Goal: Transaction & Acquisition: Book appointment/travel/reservation

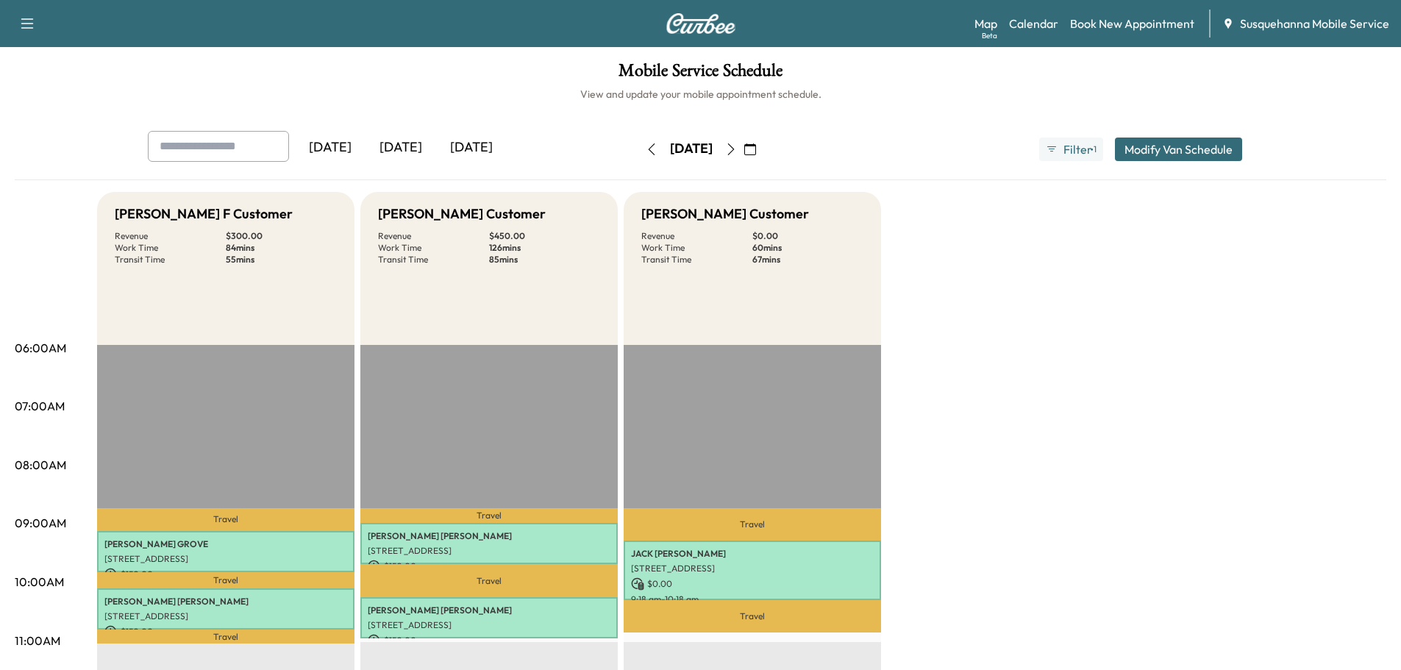
click at [737, 152] on icon "button" at bounding box center [731, 149] width 12 height 12
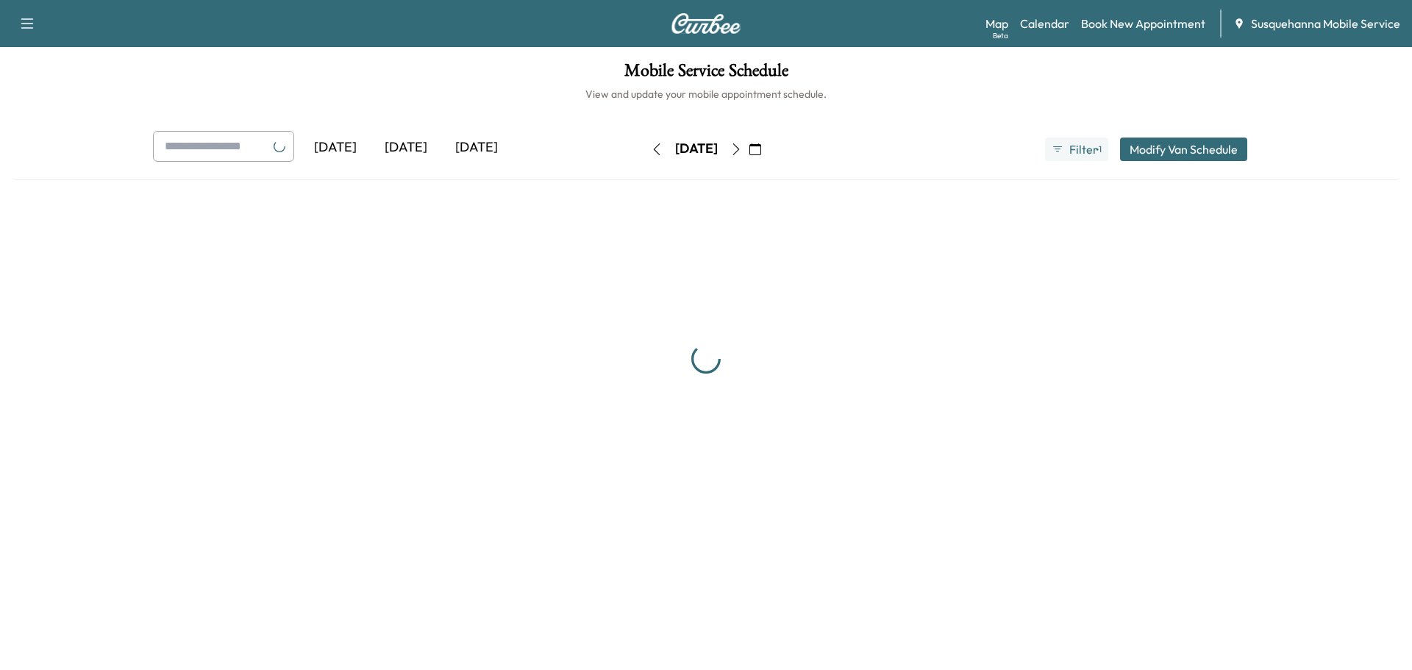
click at [749, 152] on button "button" at bounding box center [736, 150] width 25 height 24
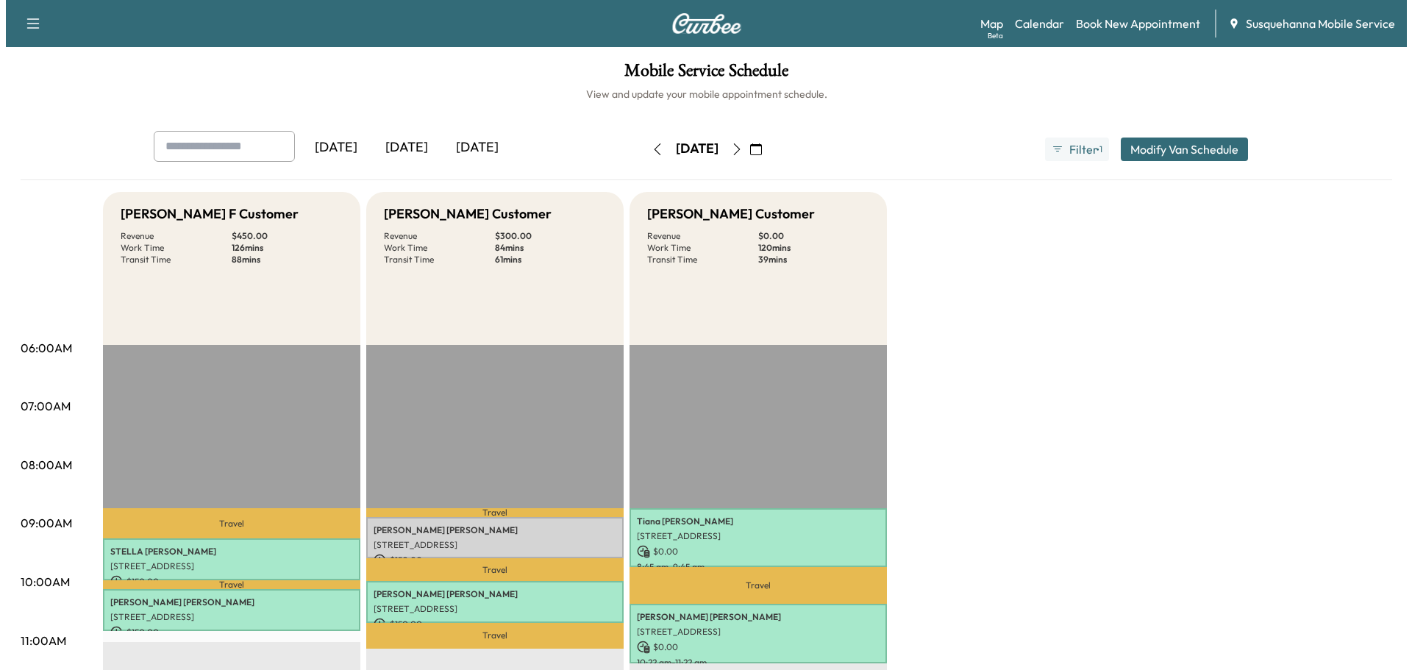
scroll to position [79, 0]
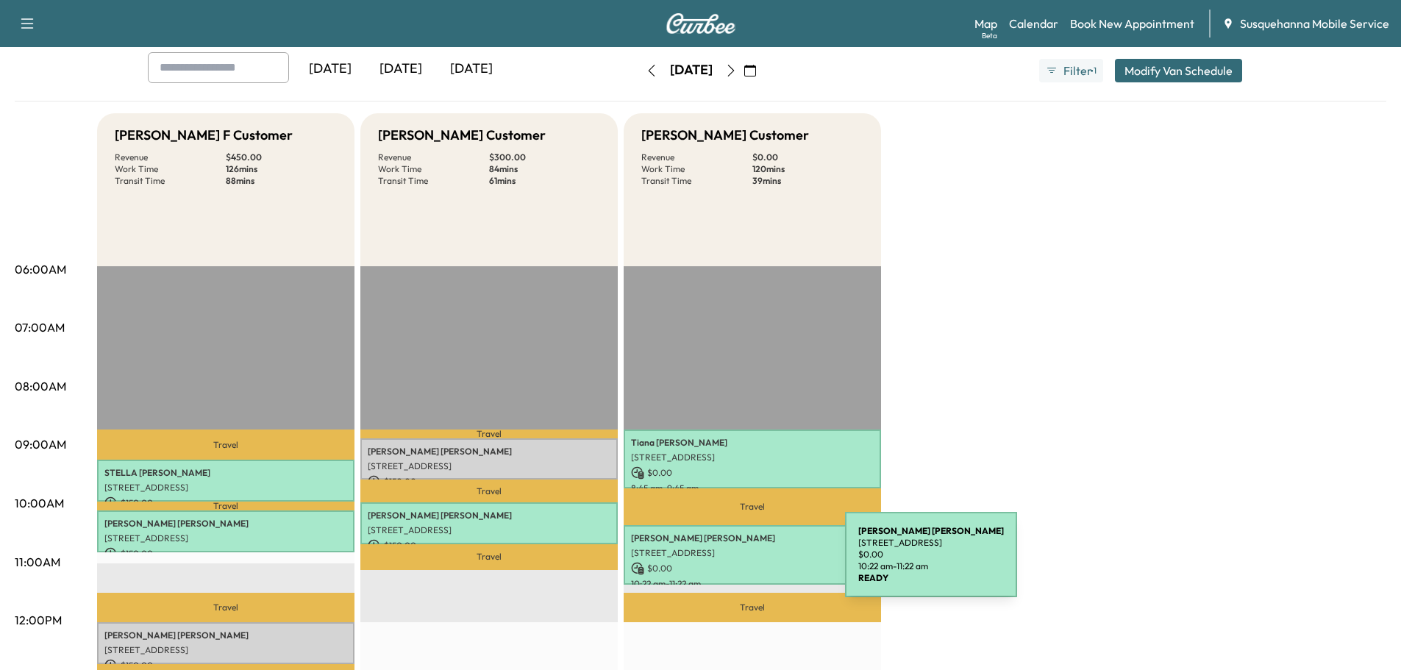
click at [735, 563] on p "$ 0.00" at bounding box center [752, 568] width 243 height 13
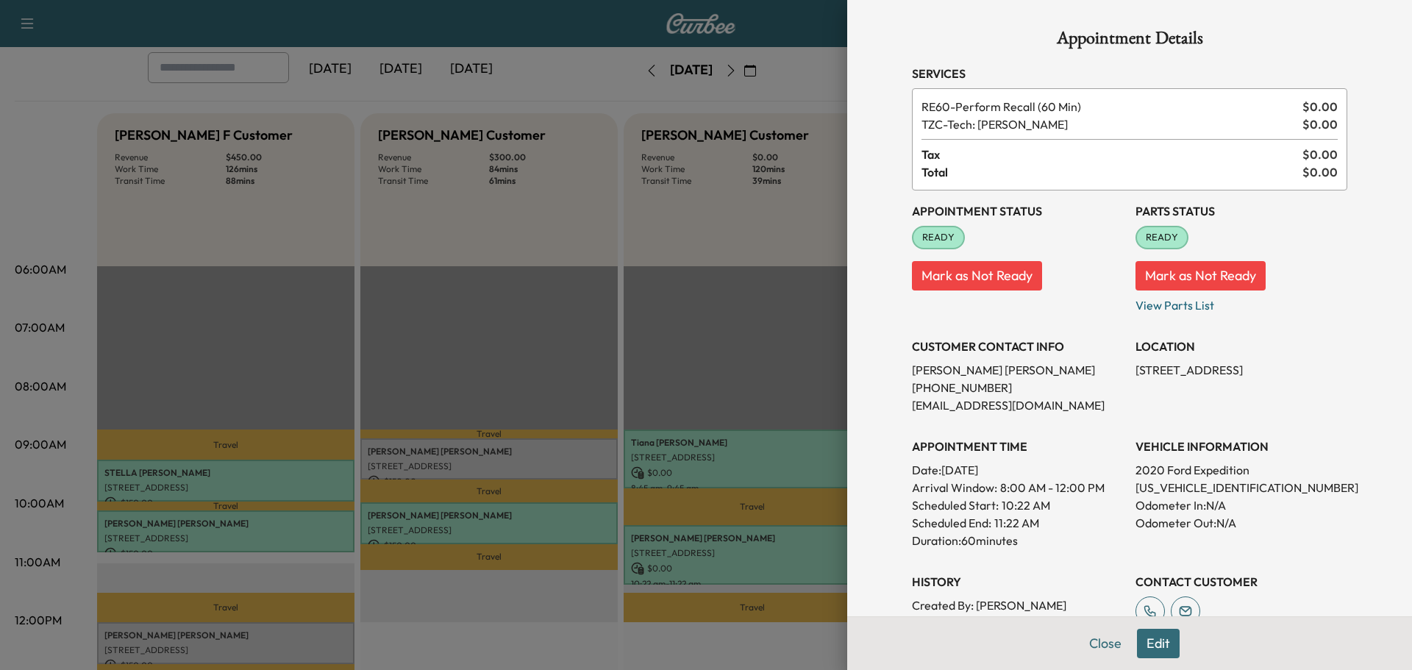
scroll to position [254, 0]
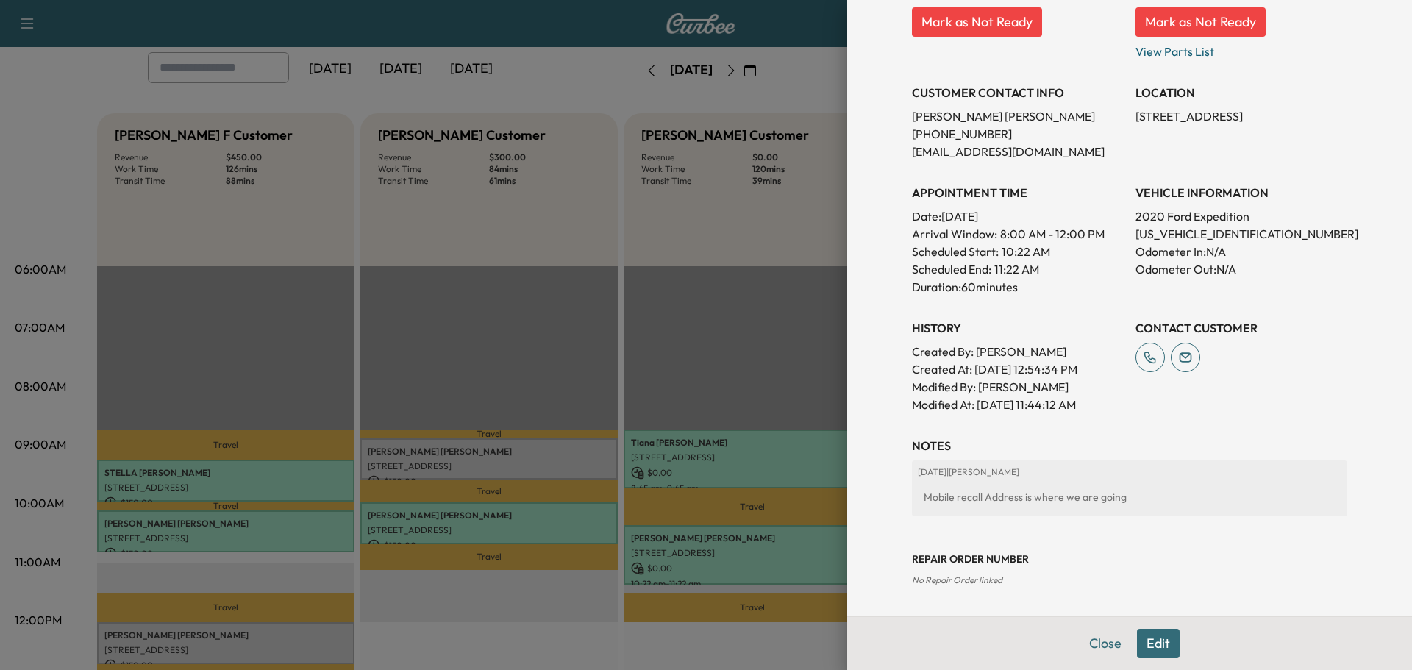
click at [1149, 640] on button "Edit" at bounding box center [1158, 643] width 43 height 29
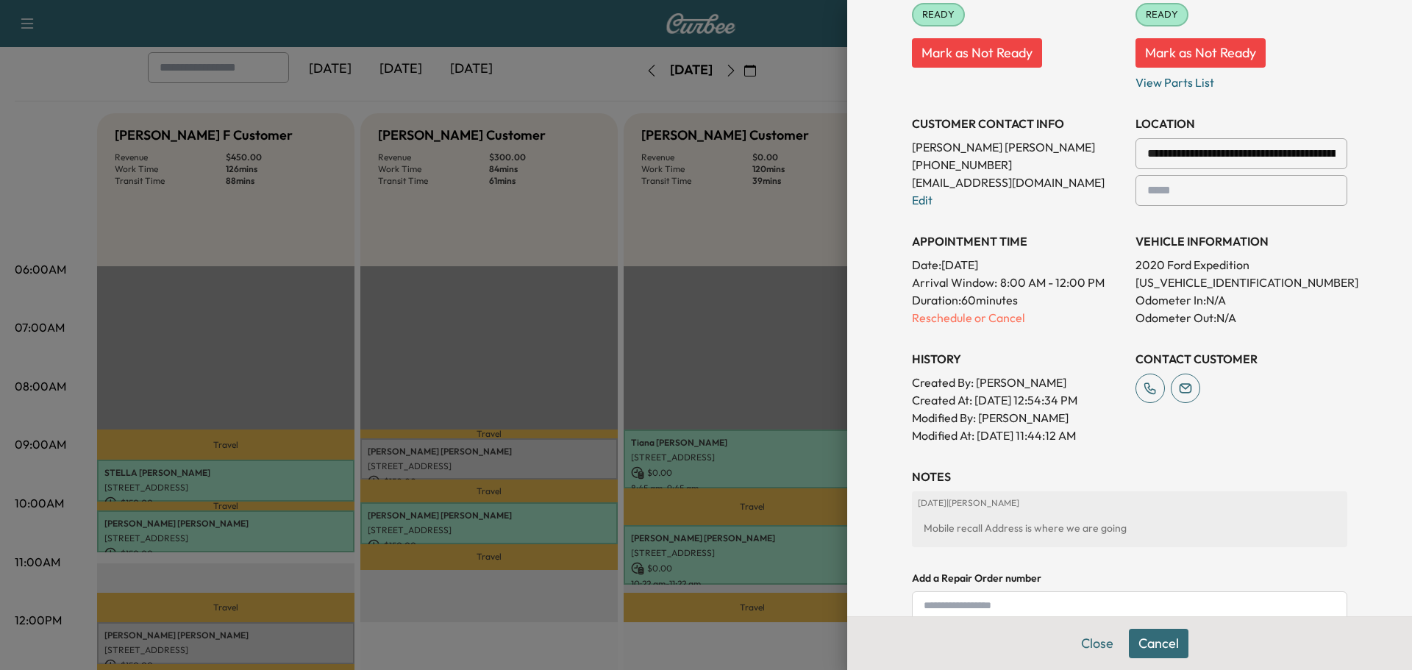
scroll to position [285, 0]
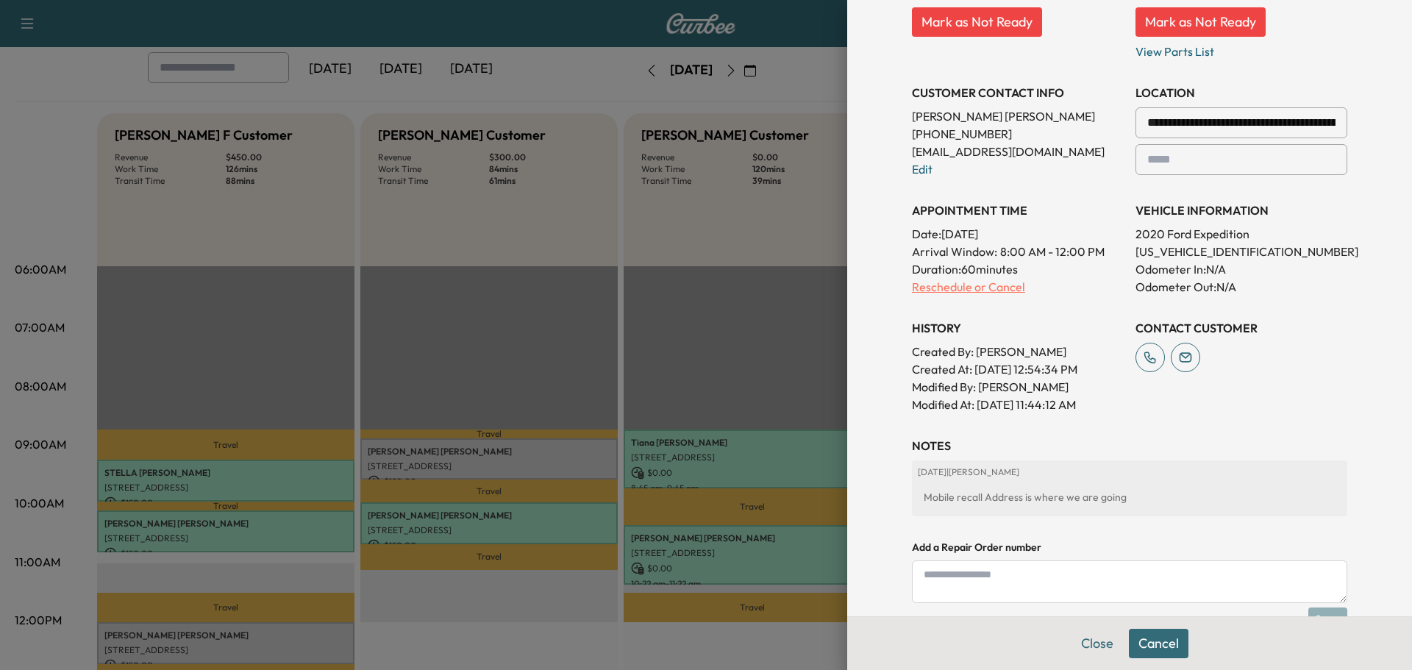
click at [988, 285] on p "Reschedule or Cancel" at bounding box center [1018, 287] width 212 height 18
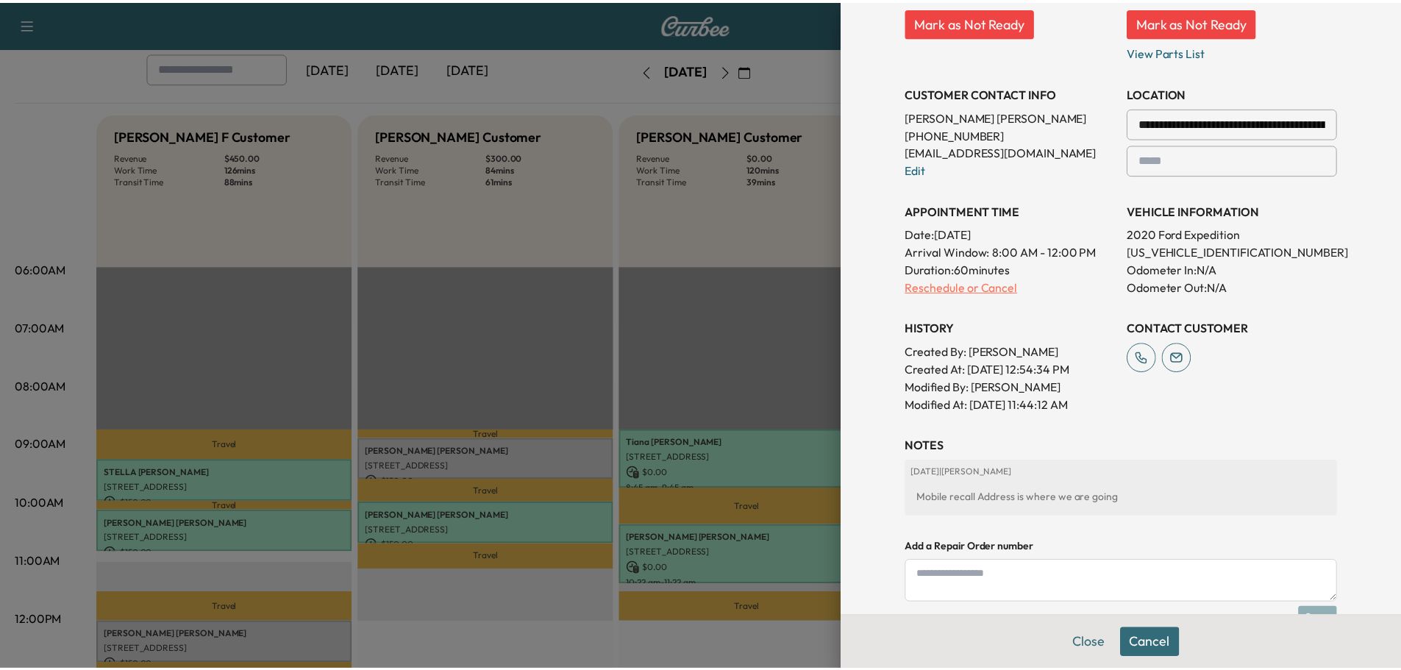
scroll to position [0, 0]
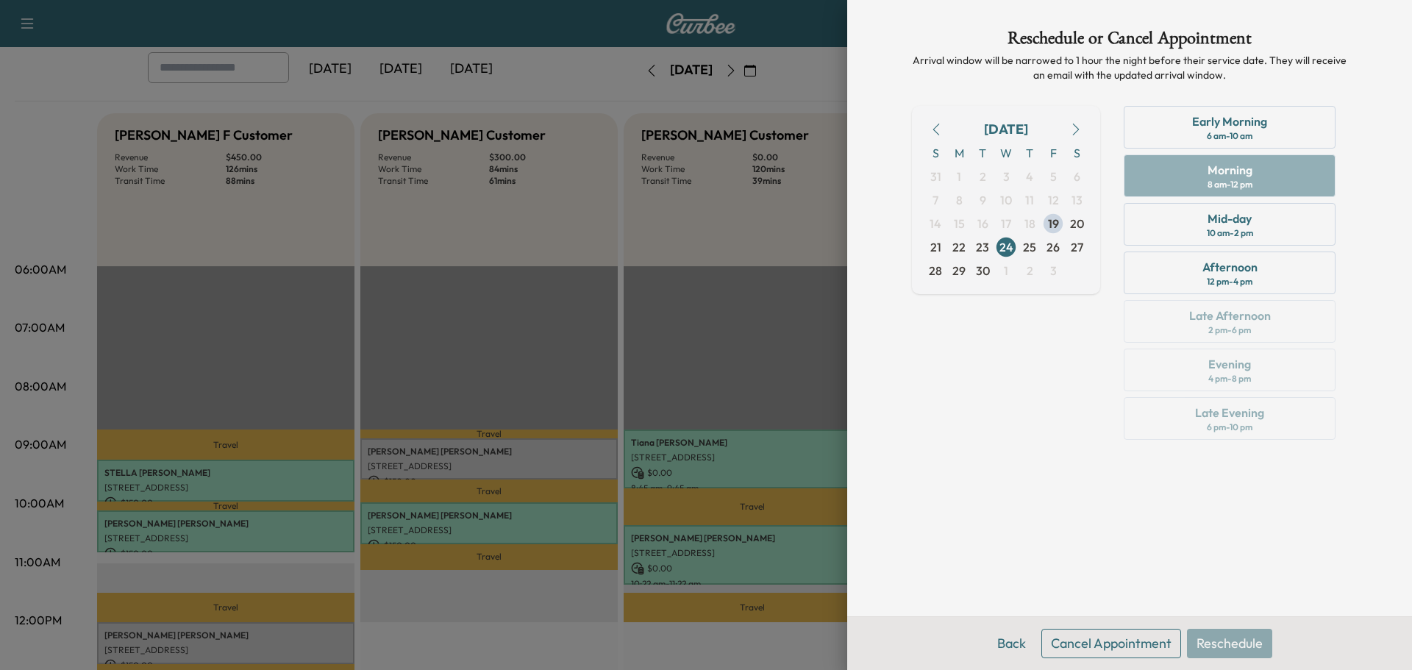
click at [1119, 637] on button "Cancel Appointment" at bounding box center [1112, 643] width 140 height 29
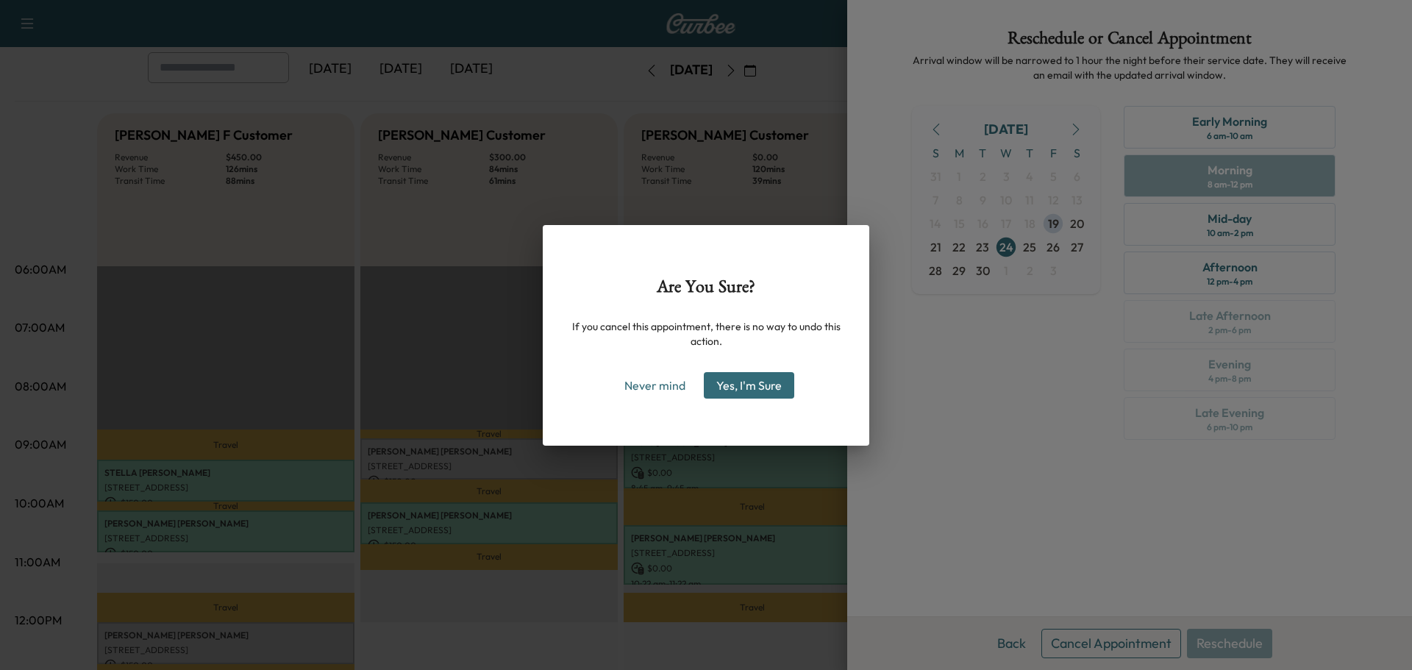
click at [763, 391] on button "Yes, I'm Sure" at bounding box center [749, 385] width 90 height 26
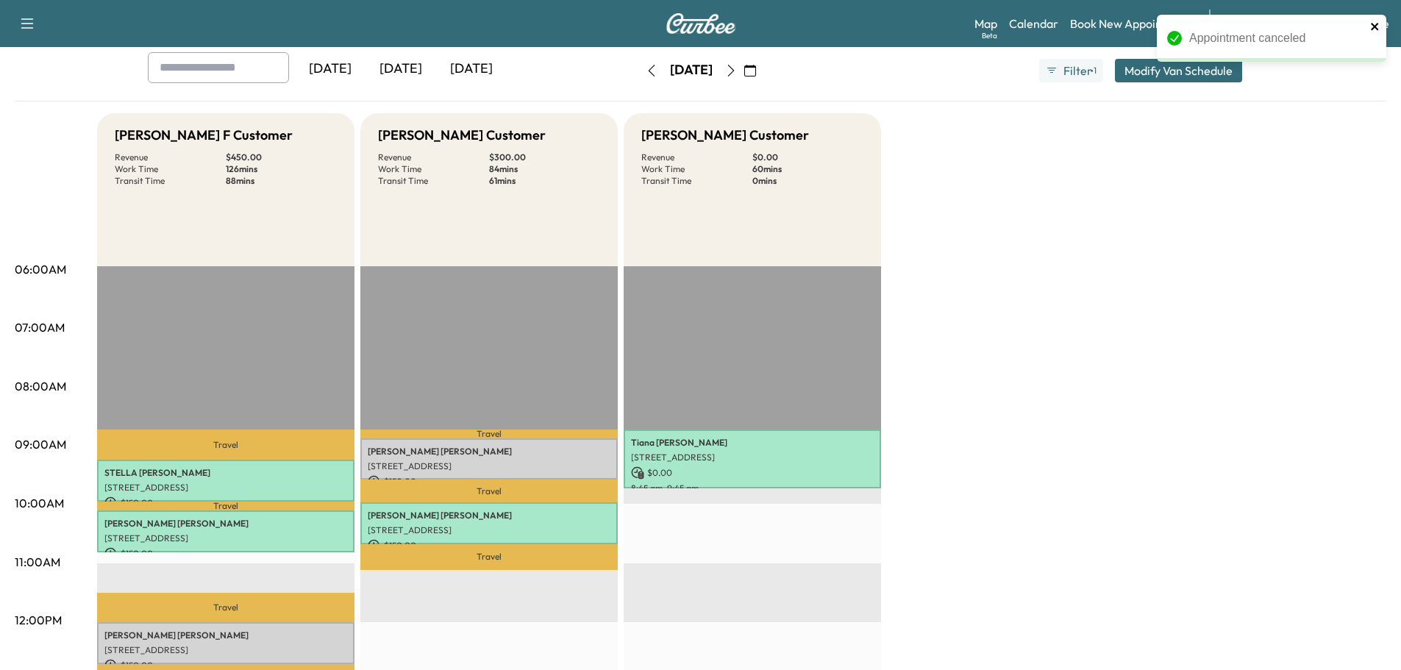
click at [1373, 27] on icon "close" at bounding box center [1374, 26] width 7 height 7
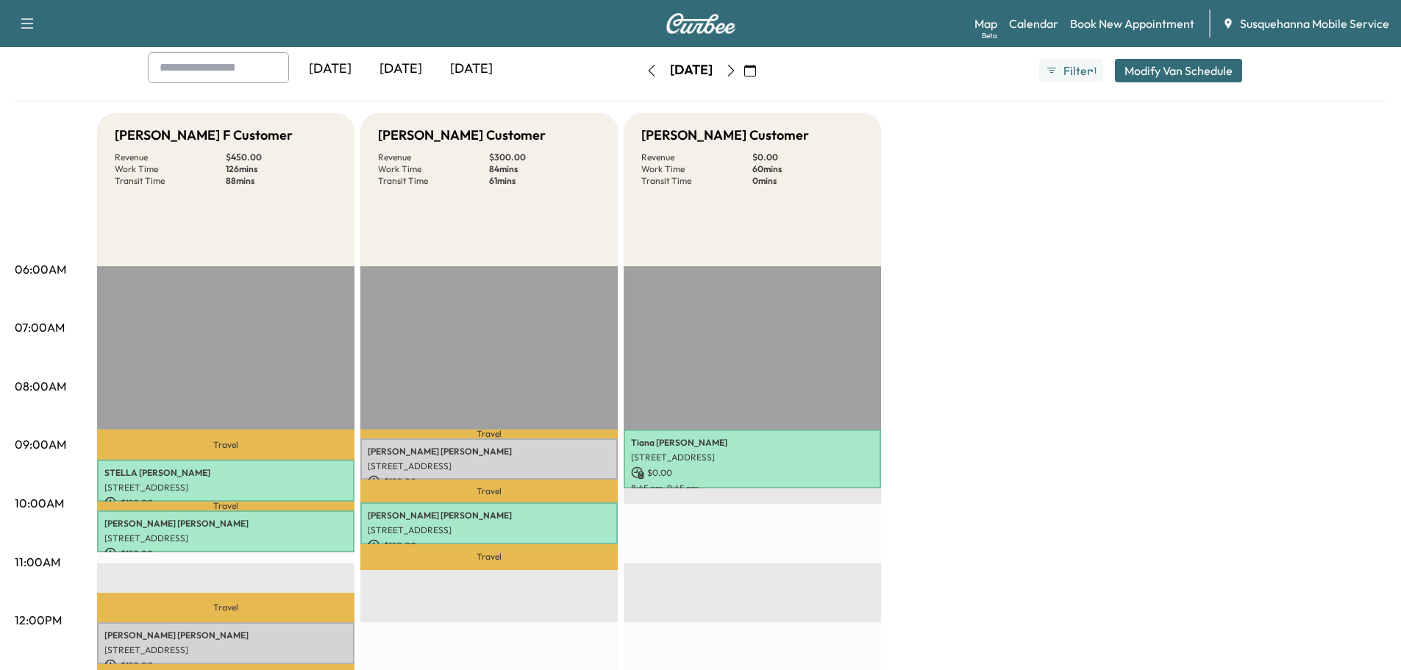
click at [646, 74] on icon "button" at bounding box center [652, 71] width 12 height 12
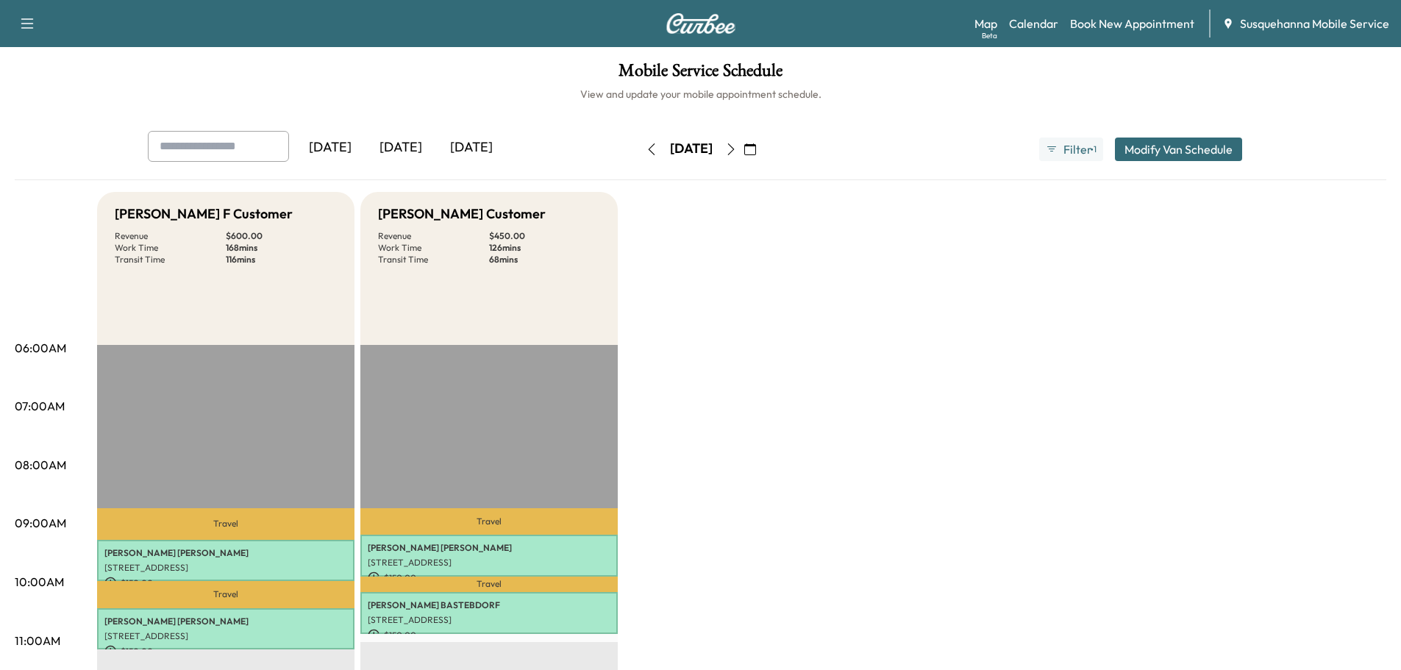
click at [646, 154] on icon "button" at bounding box center [652, 149] width 12 height 12
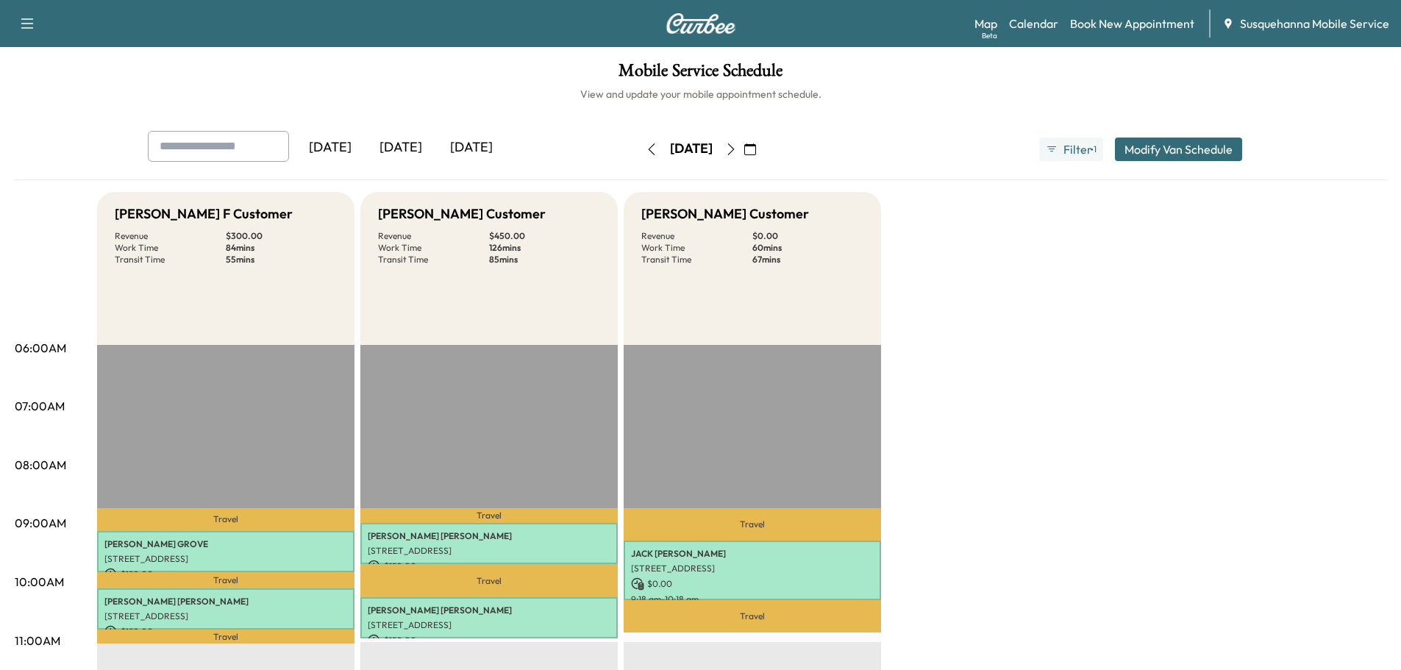
click at [744, 149] on button "button" at bounding box center [731, 150] width 25 height 24
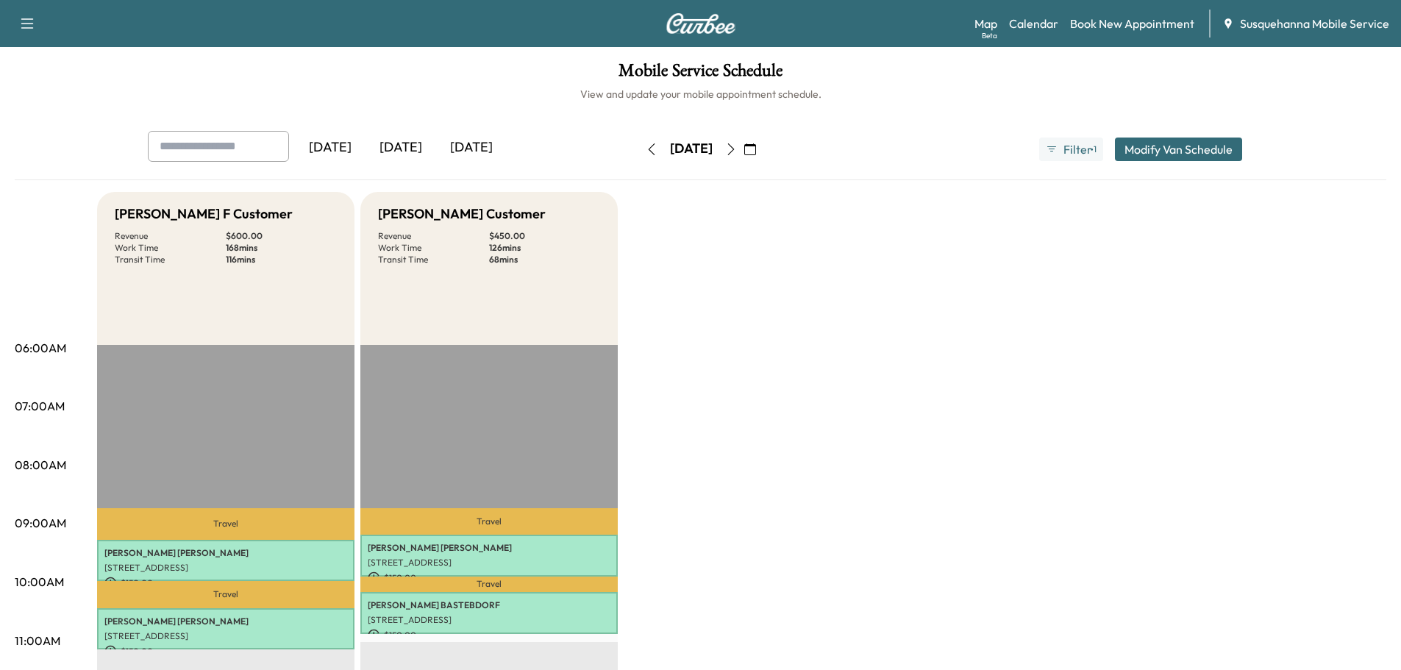
click at [639, 155] on button "button" at bounding box center [651, 150] width 25 height 24
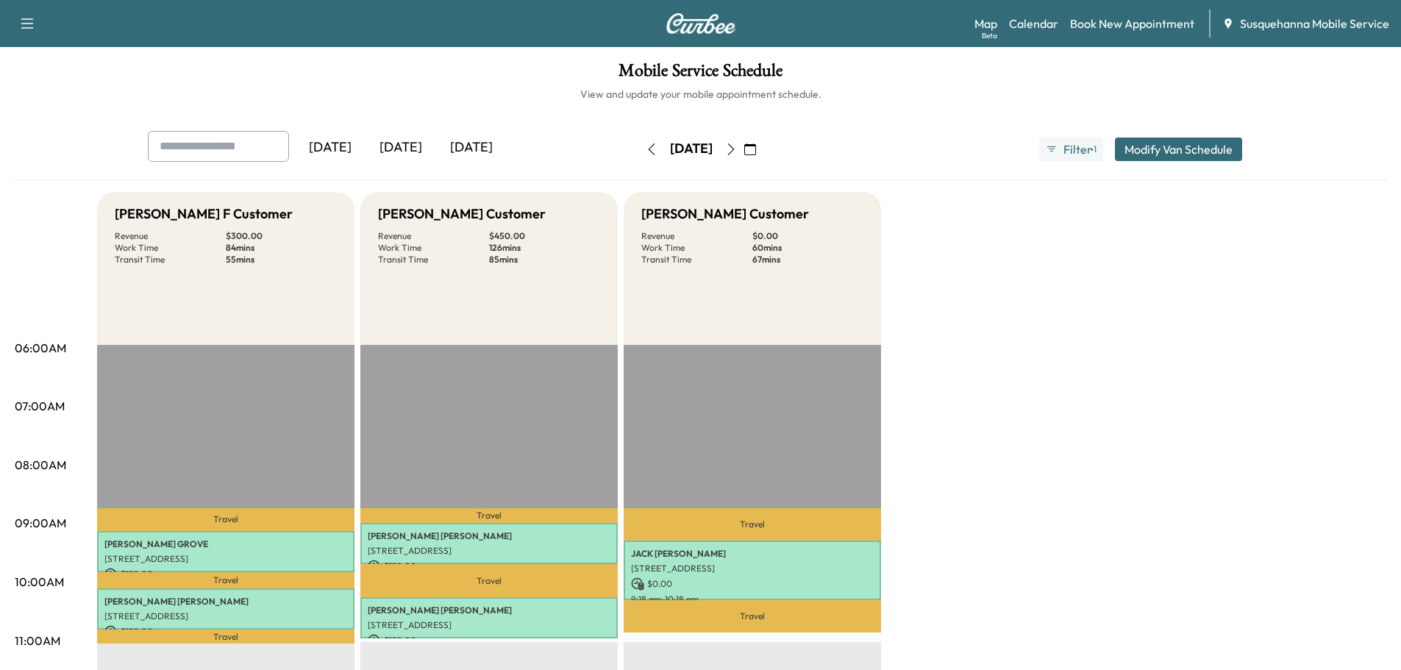
click at [737, 147] on icon "button" at bounding box center [731, 149] width 12 height 12
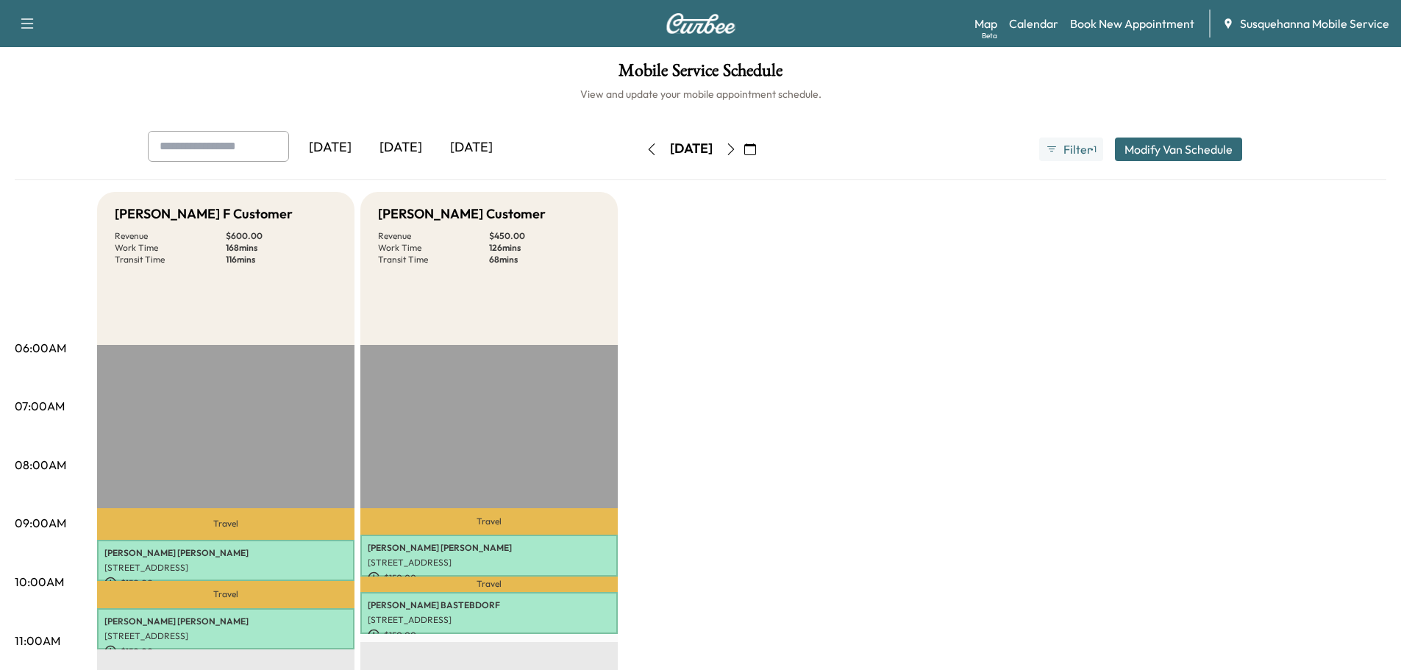
click at [744, 149] on button "button" at bounding box center [731, 150] width 25 height 24
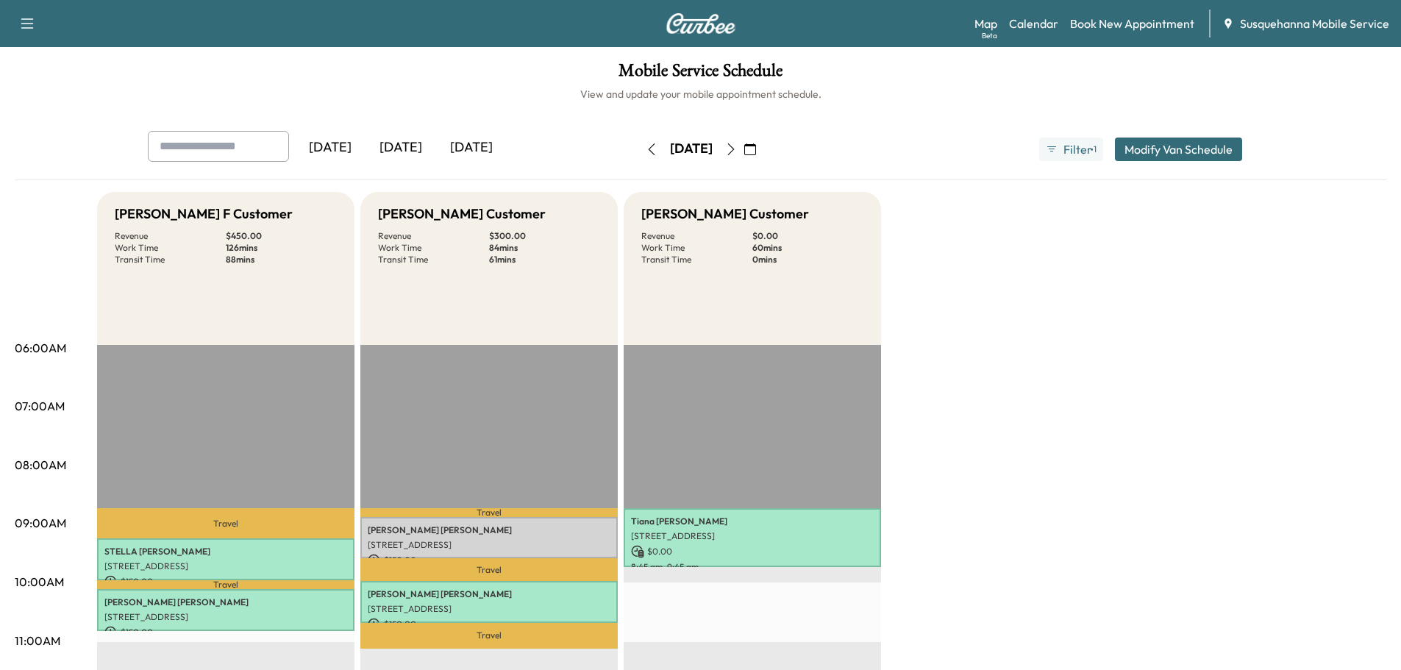
click at [737, 151] on icon "button" at bounding box center [731, 149] width 12 height 12
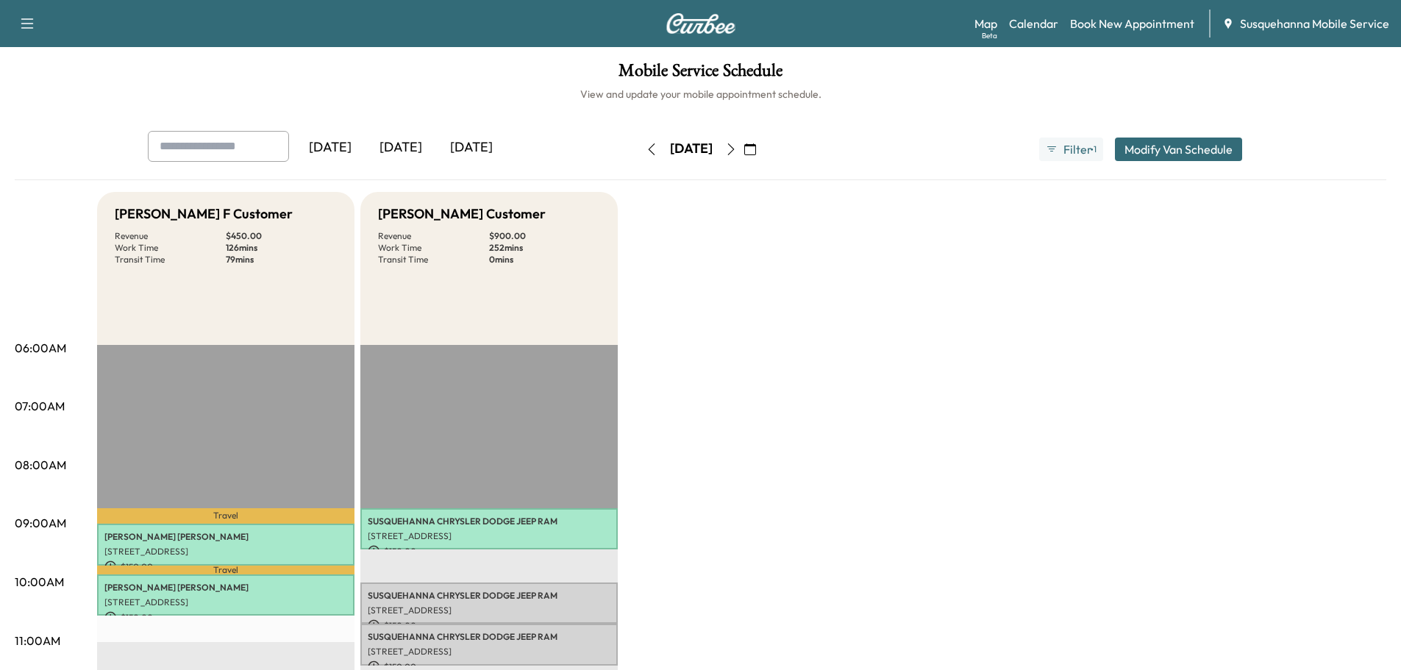
click at [737, 146] on icon "button" at bounding box center [731, 149] width 12 height 12
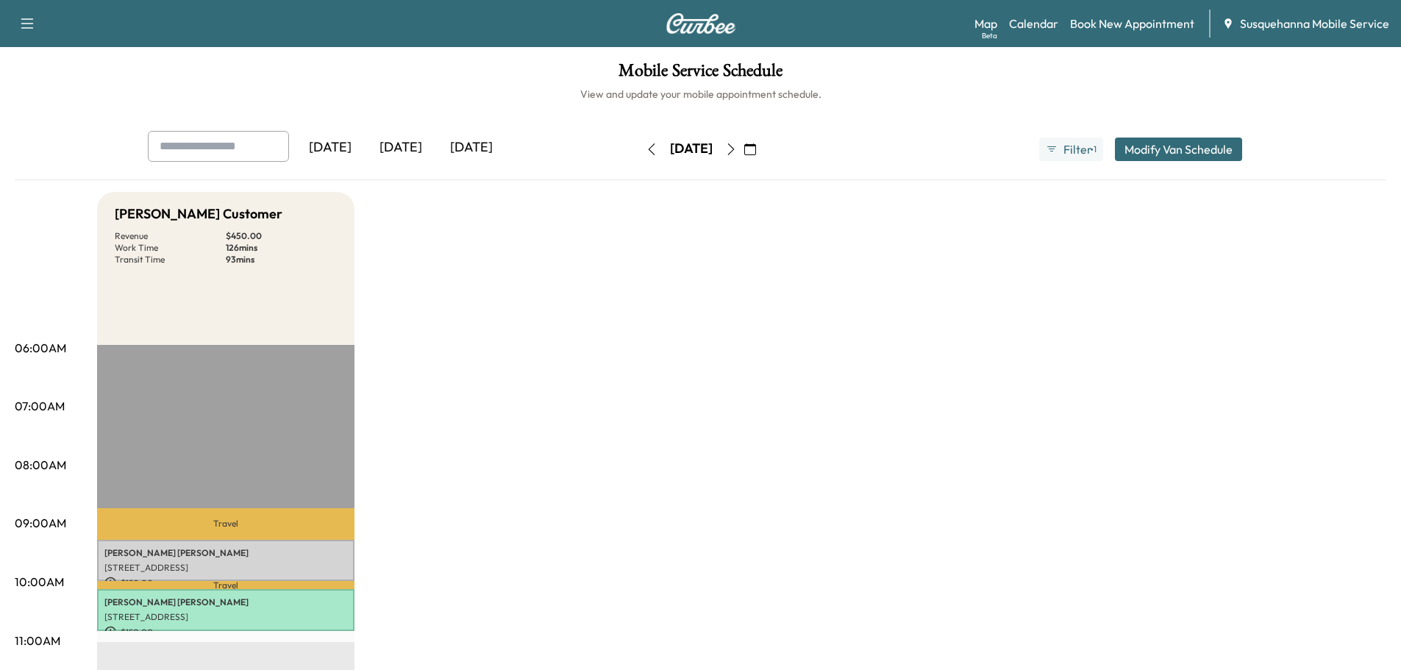
click at [646, 150] on icon "button" at bounding box center [652, 149] width 12 height 12
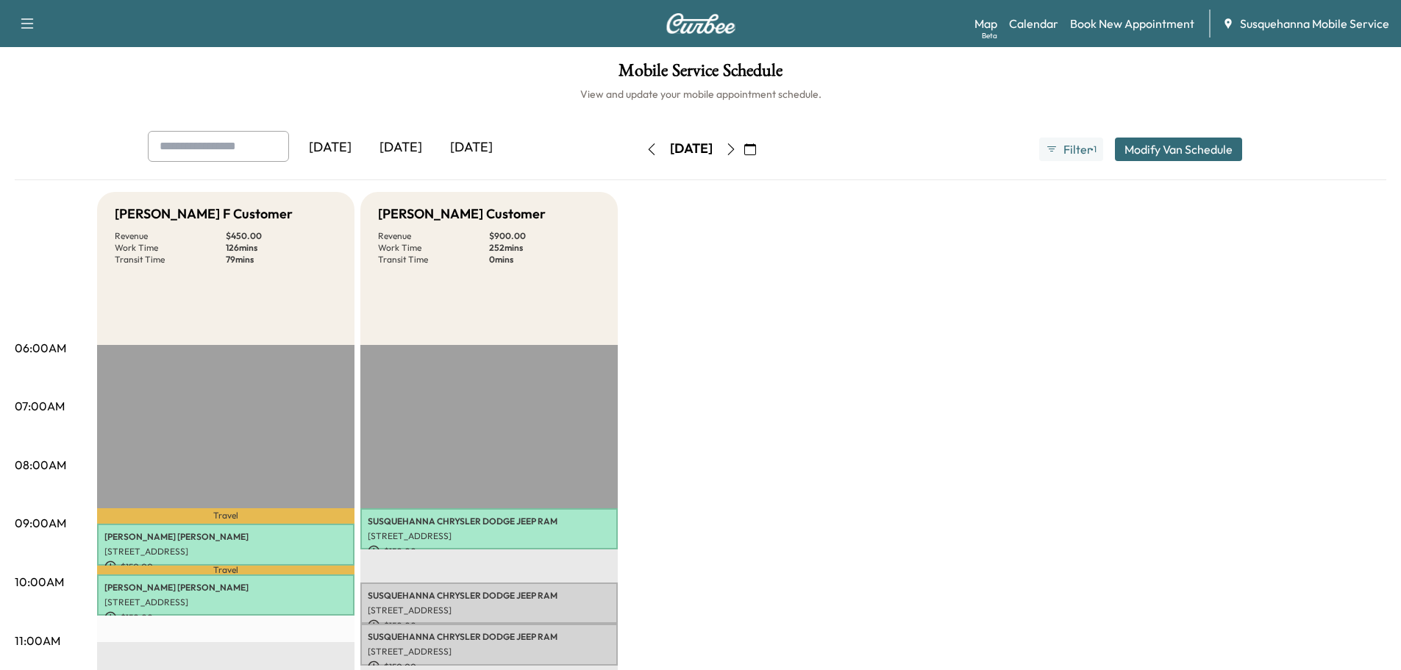
click at [639, 150] on button "button" at bounding box center [651, 150] width 25 height 24
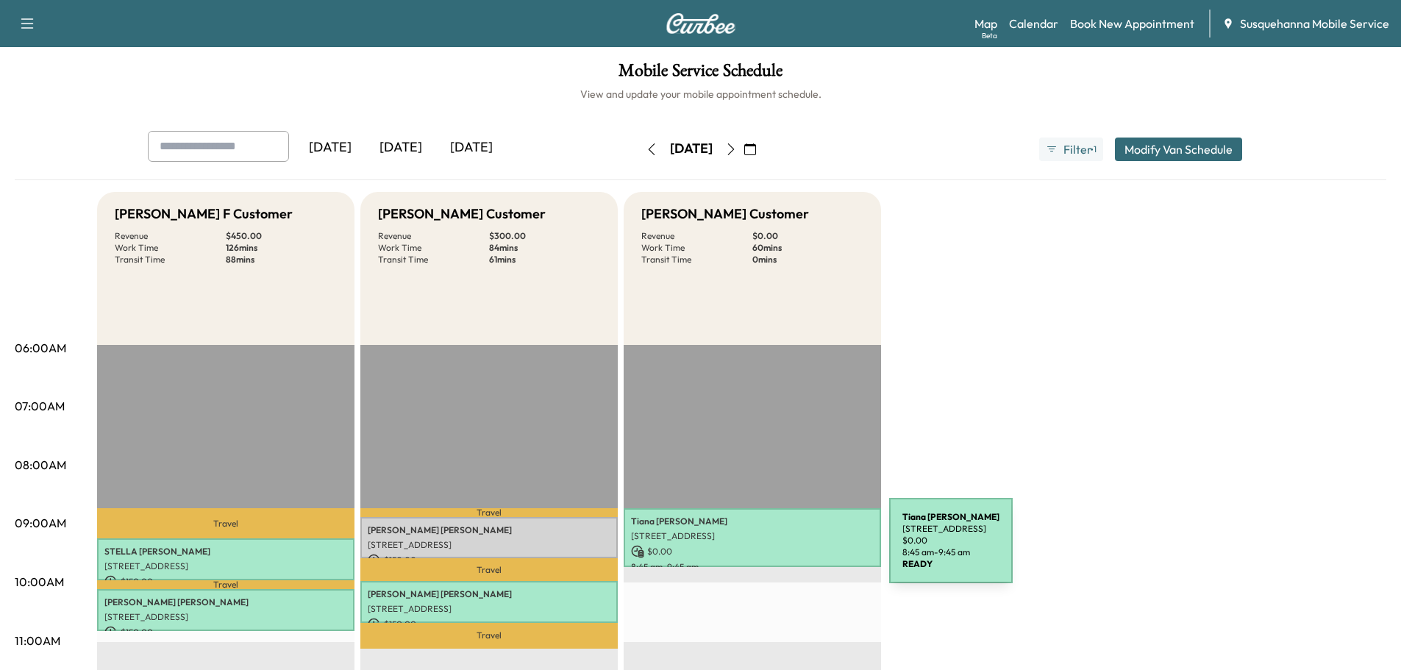
click at [779, 549] on p "$ 0.00" at bounding box center [752, 551] width 243 height 13
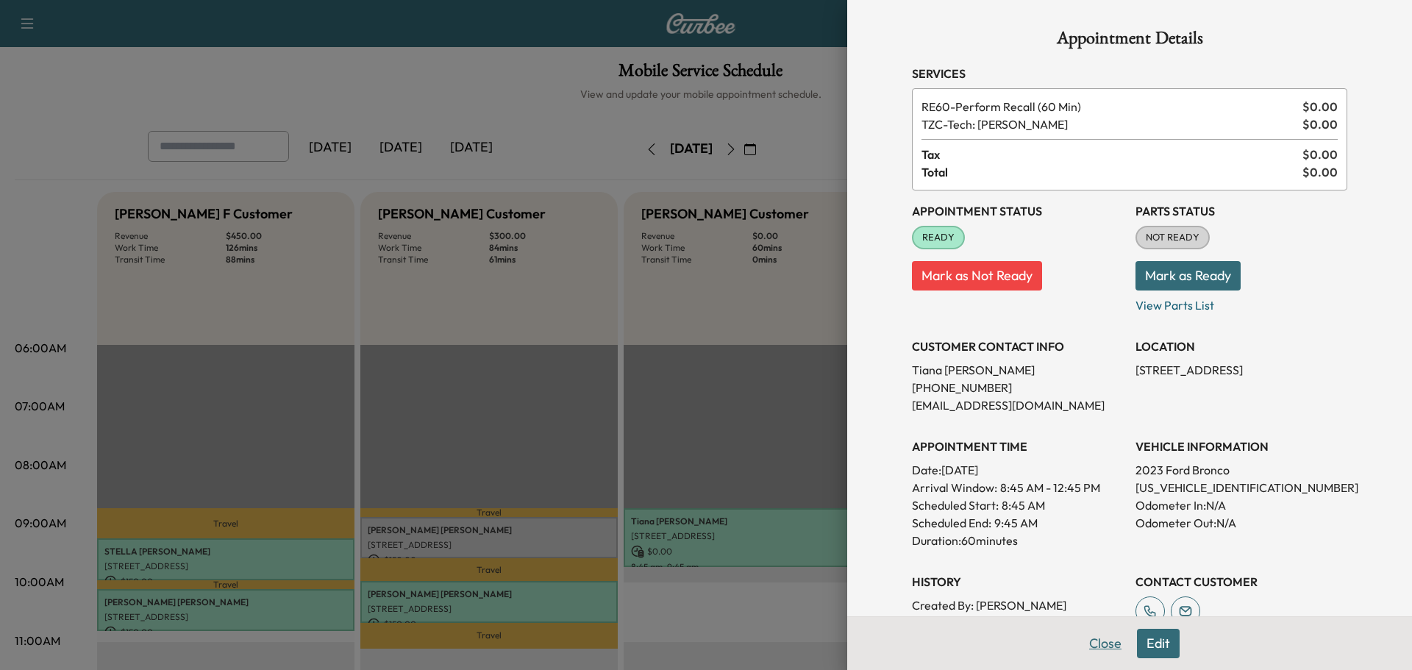
click at [1100, 649] on button "Close" at bounding box center [1105, 643] width 51 height 29
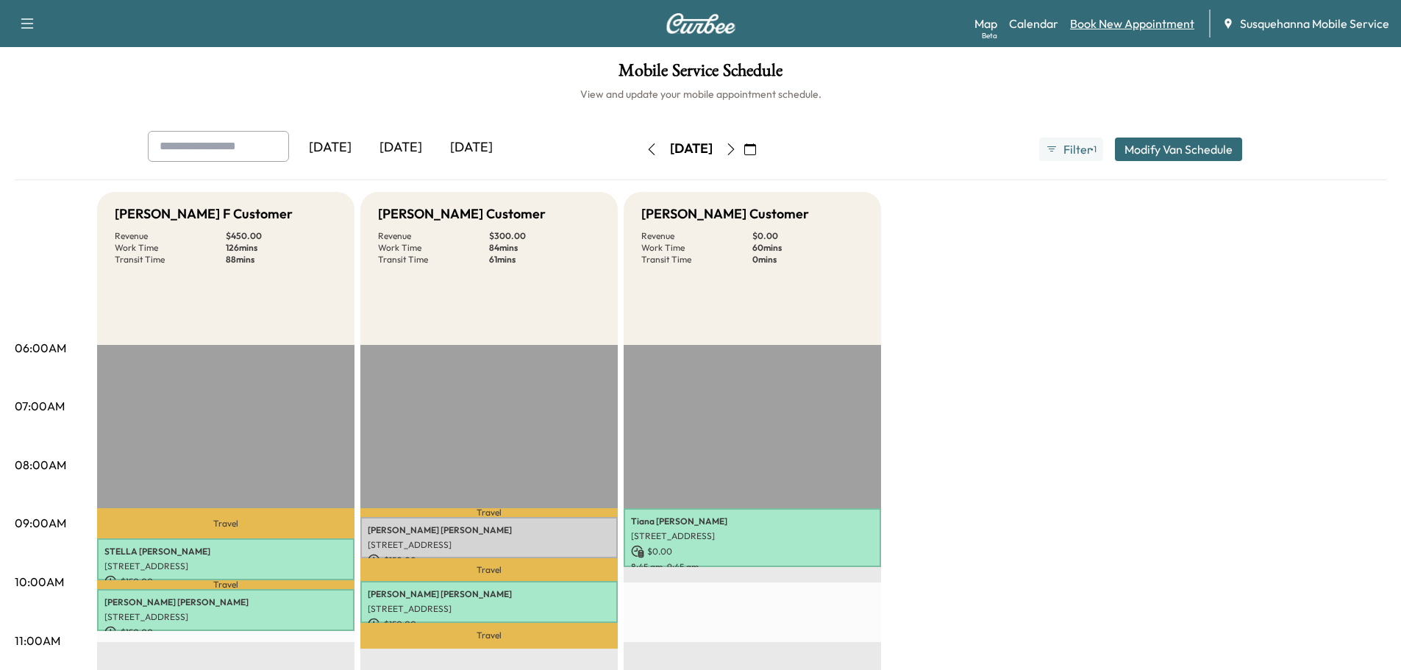
click at [1112, 24] on link "Book New Appointment" at bounding box center [1132, 24] width 124 height 18
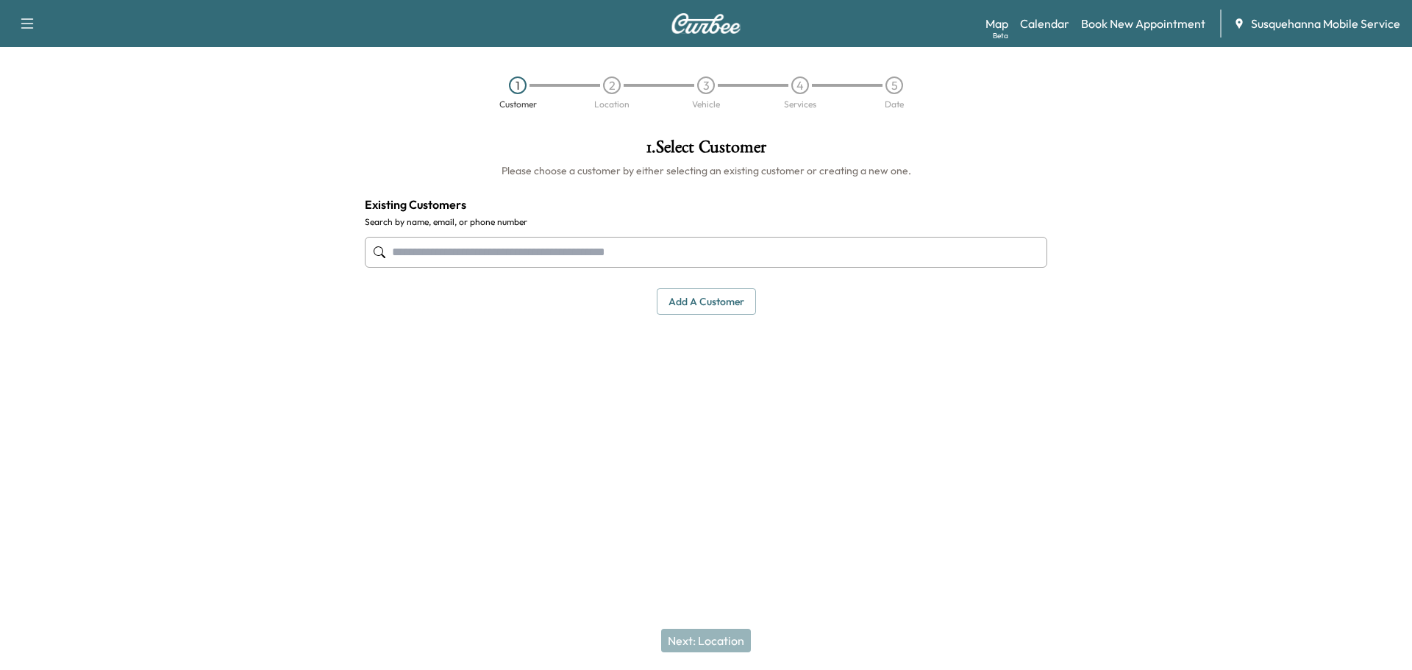
click at [565, 246] on input "text" at bounding box center [706, 252] width 683 height 31
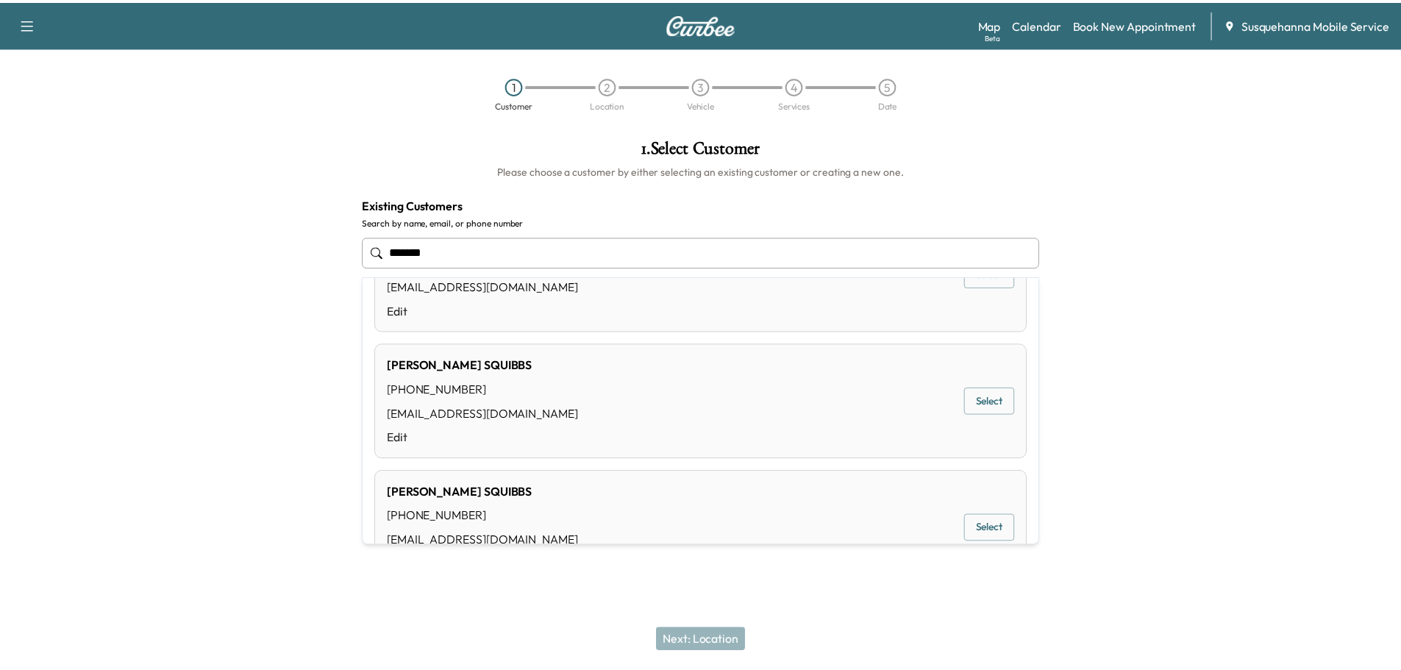
scroll to position [138, 0]
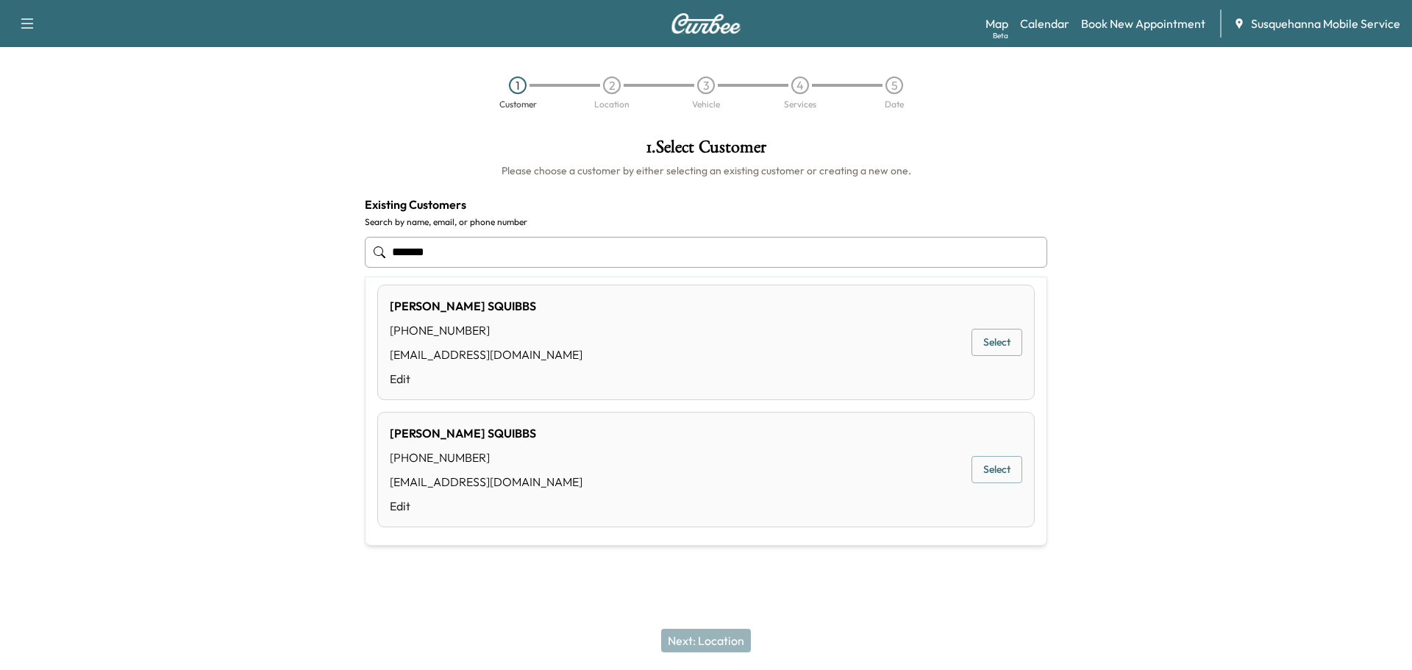
click at [634, 435] on div "[PERSON_NAME] [PHONE_NUMBER] [EMAIL_ADDRESS][DOMAIN_NAME] Edit Select" at bounding box center [706, 469] width 658 height 115
type input "**********"
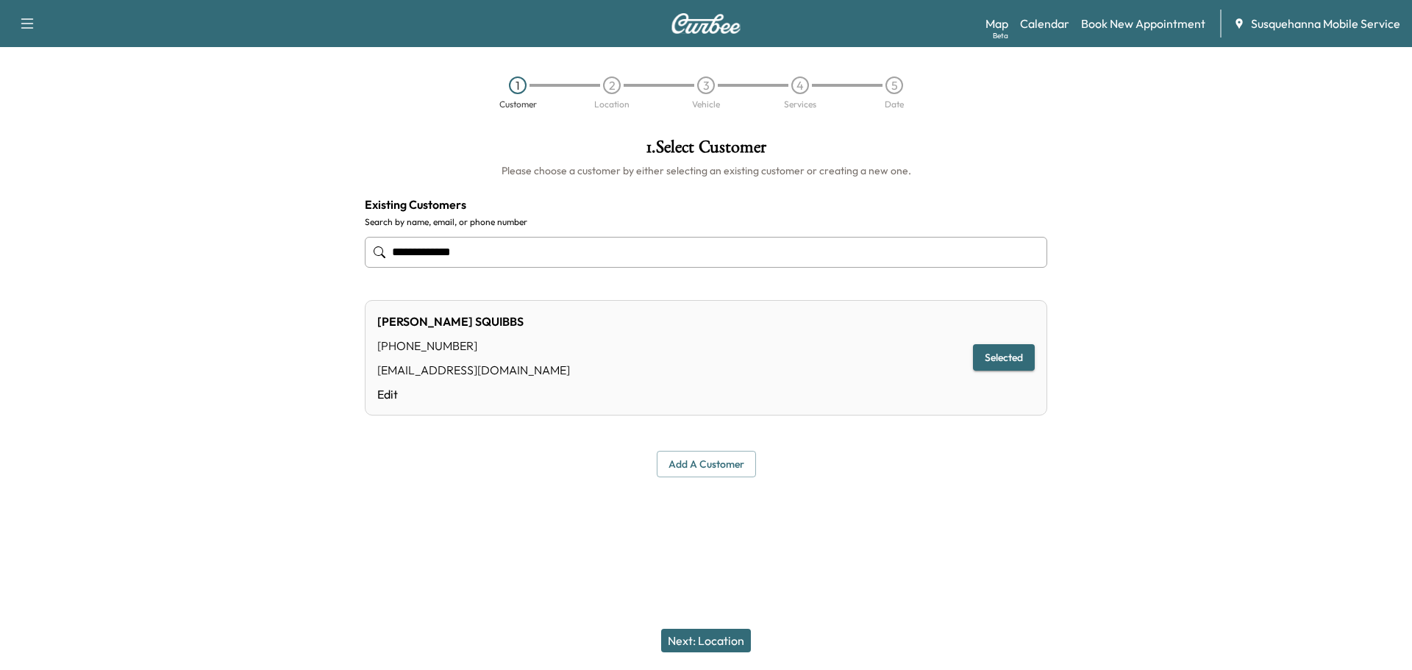
click at [701, 645] on button "Next: Location" at bounding box center [706, 641] width 90 height 24
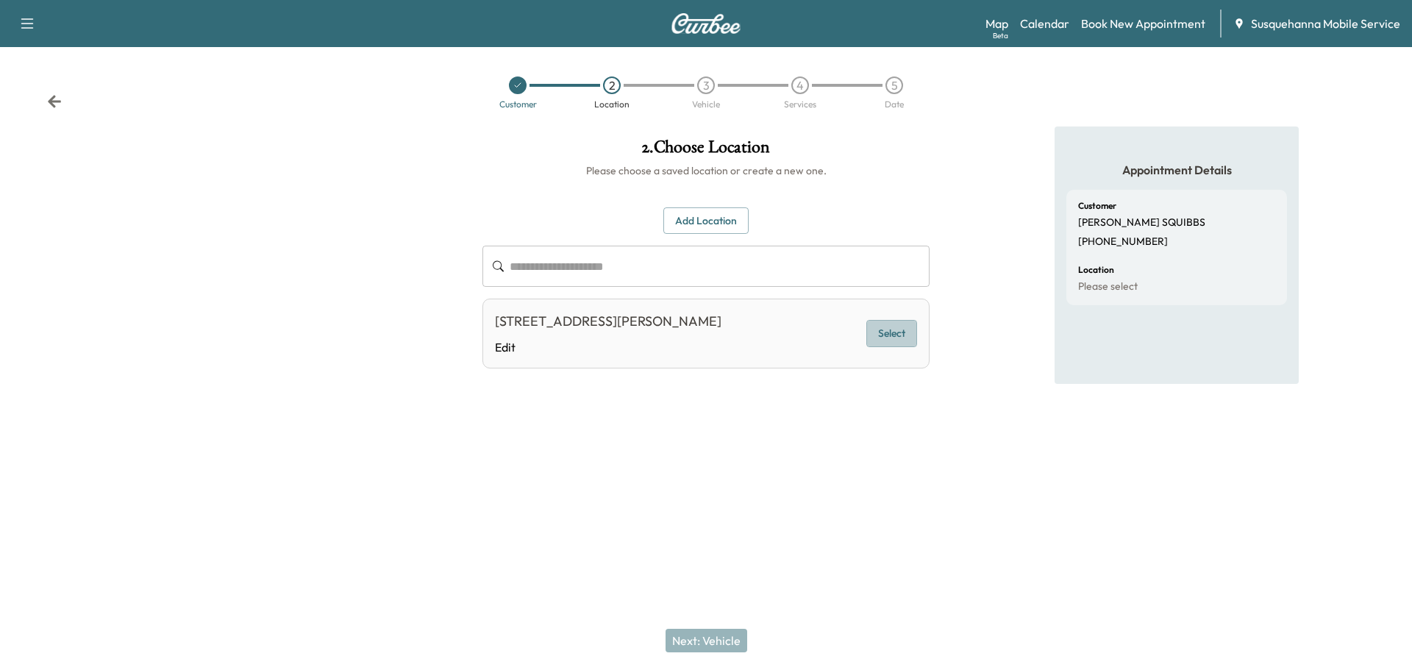
drag, startPoint x: 894, startPoint y: 337, endPoint x: 905, endPoint y: 333, distance: 11.6
click at [896, 337] on button "Select" at bounding box center [891, 333] width 51 height 27
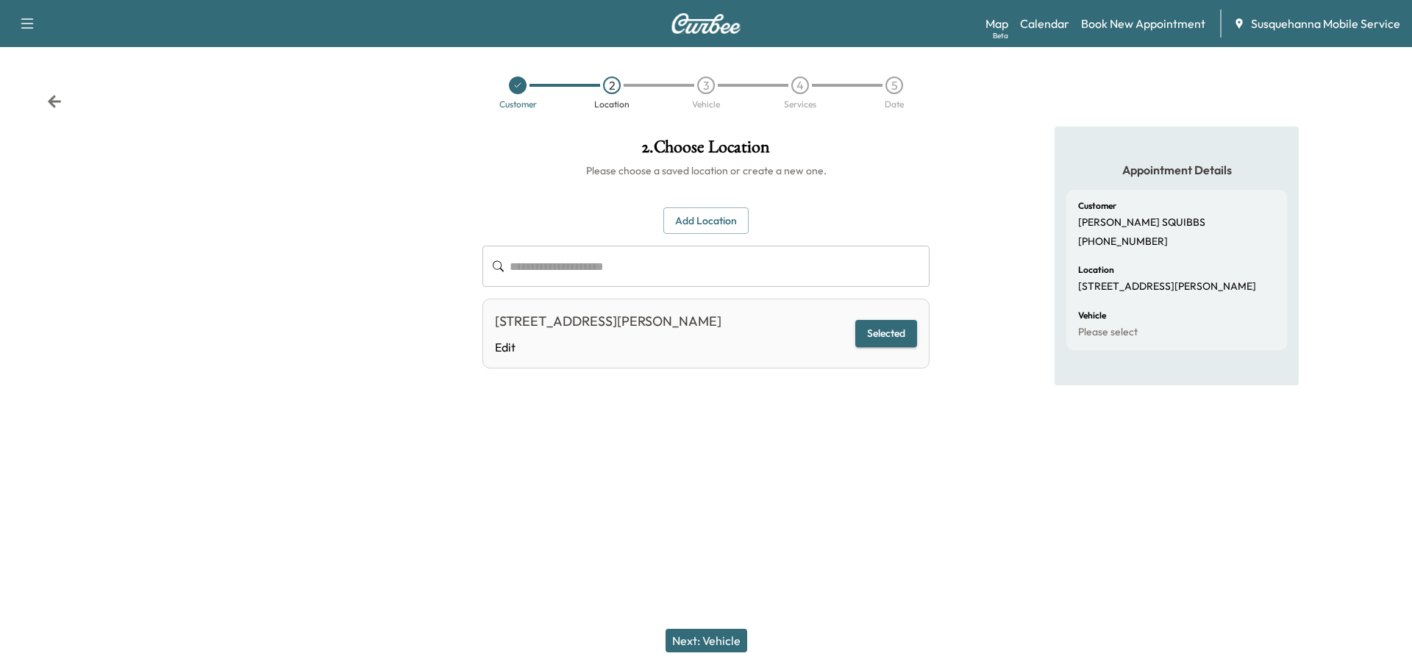
click at [706, 645] on button "Next: Vehicle" at bounding box center [707, 641] width 82 height 24
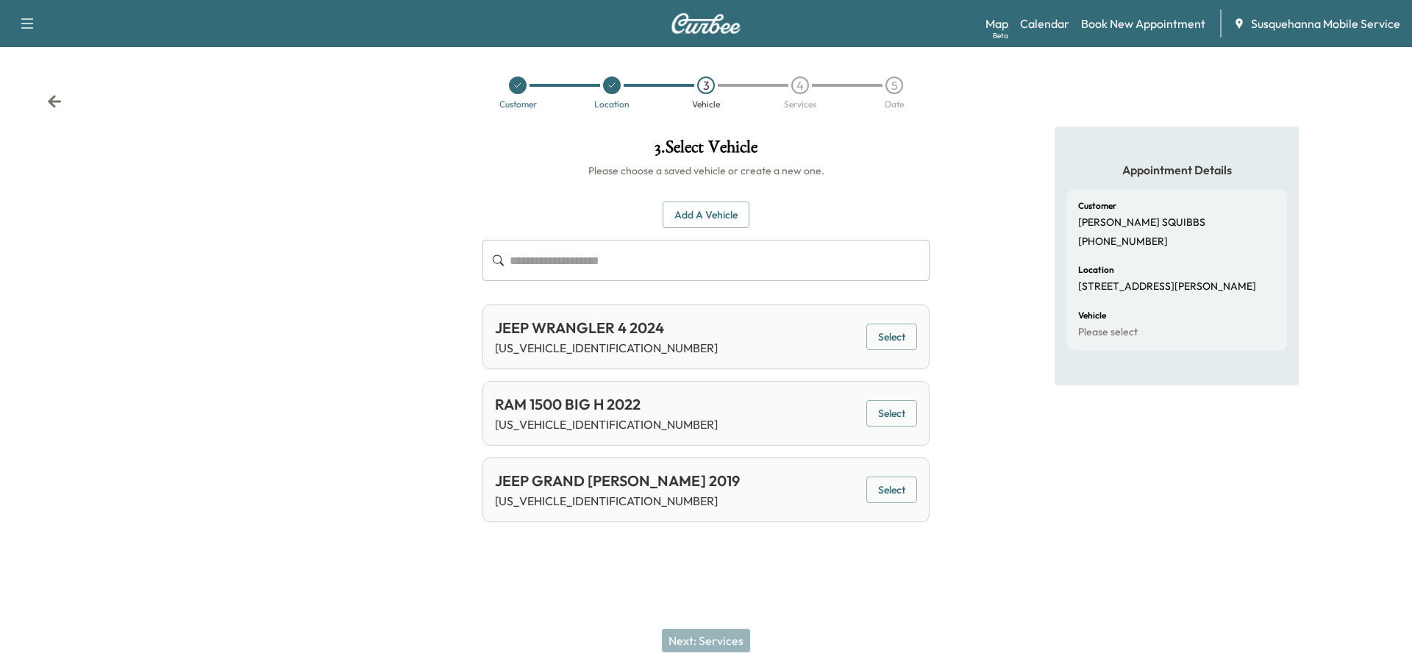
click at [689, 333] on div "JEEP WRANGLER 4 2024 [US_VEHICLE_IDENTIFICATION_NUMBER] Select" at bounding box center [706, 337] width 447 height 65
click at [899, 330] on button "Select" at bounding box center [891, 337] width 51 height 27
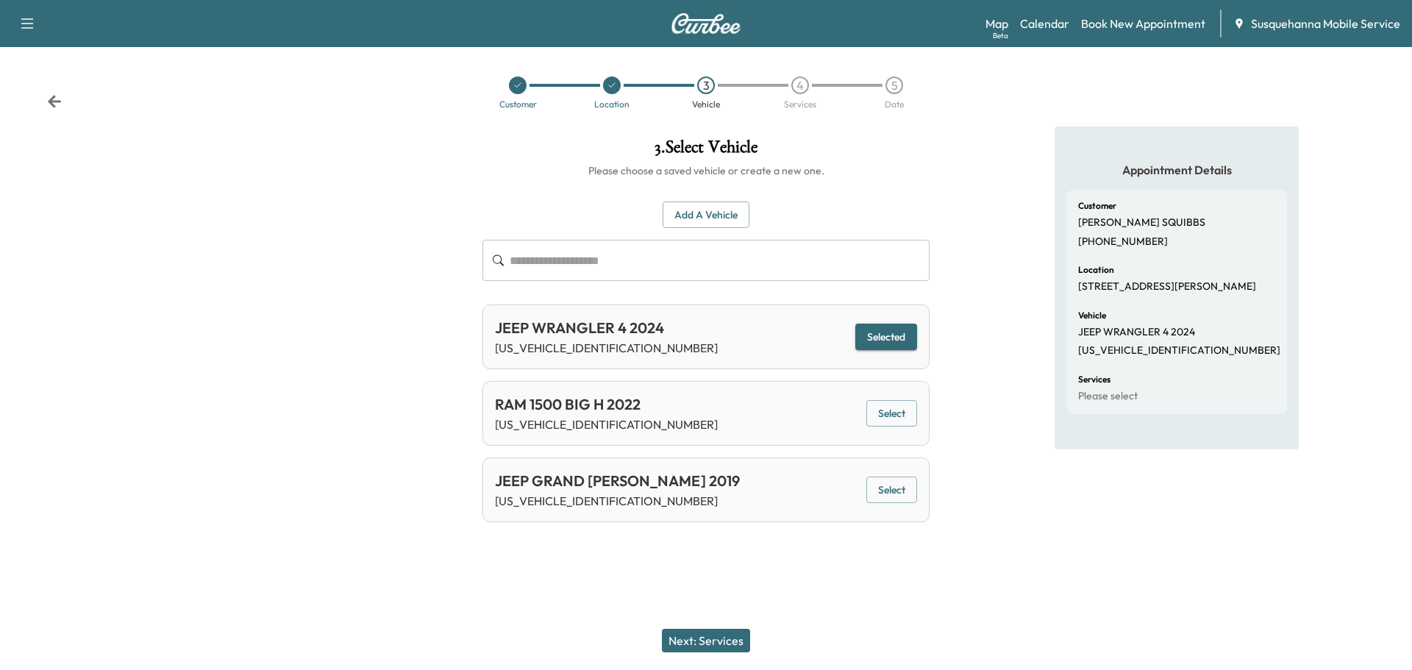
click at [718, 642] on button "Next: Services" at bounding box center [706, 641] width 88 height 24
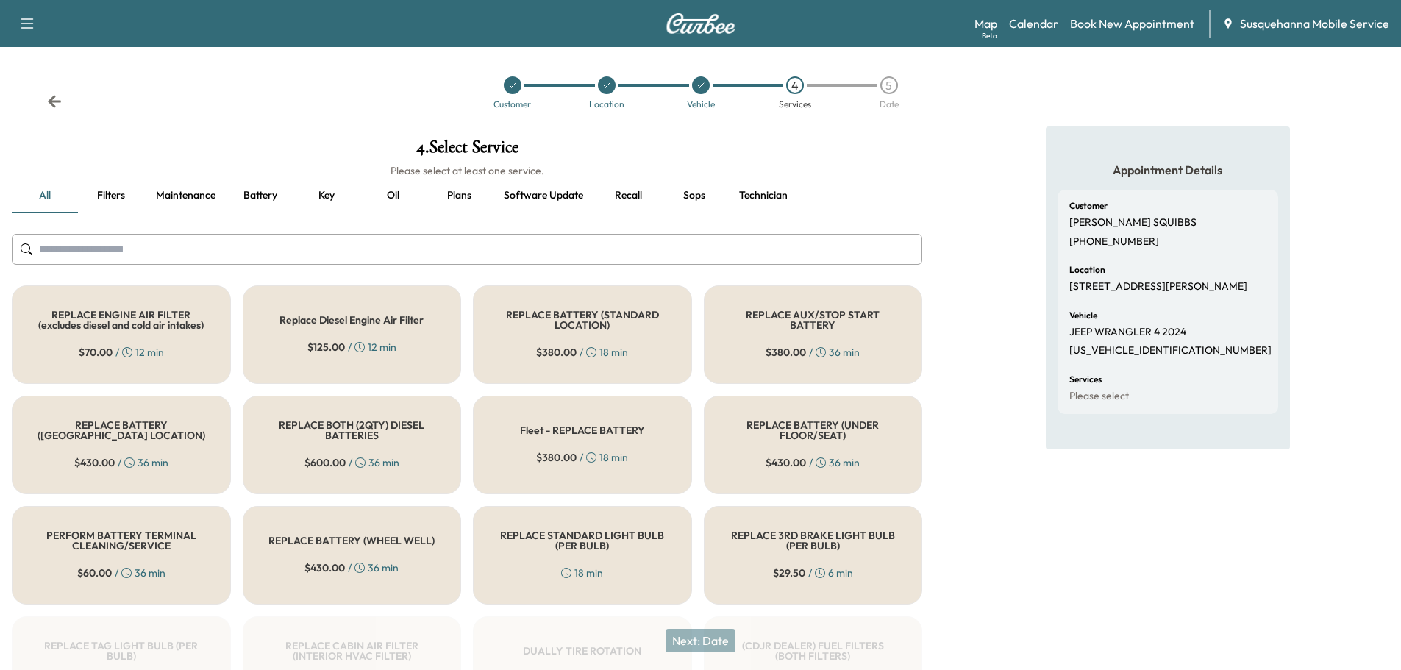
click at [608, 193] on button "Recall" at bounding box center [628, 195] width 66 height 35
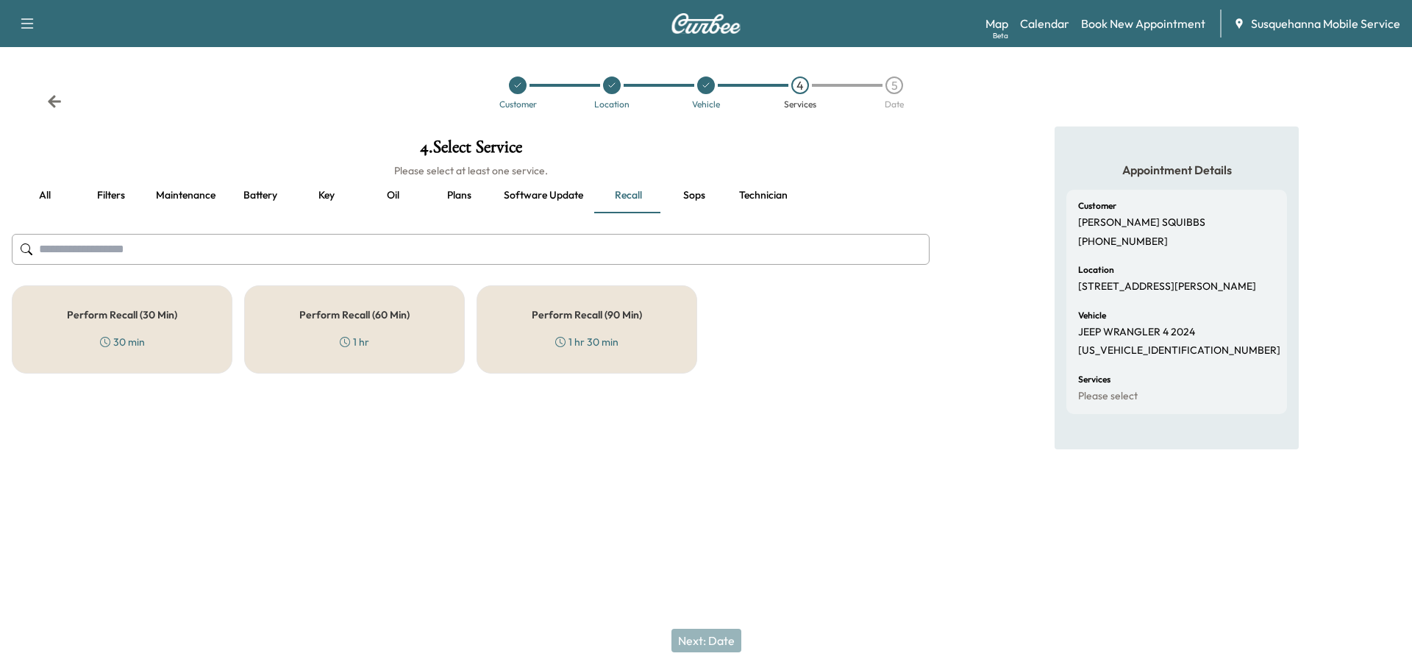
click at [209, 348] on div "Perform Recall (30 Min) 30 min" at bounding box center [122, 329] width 221 height 88
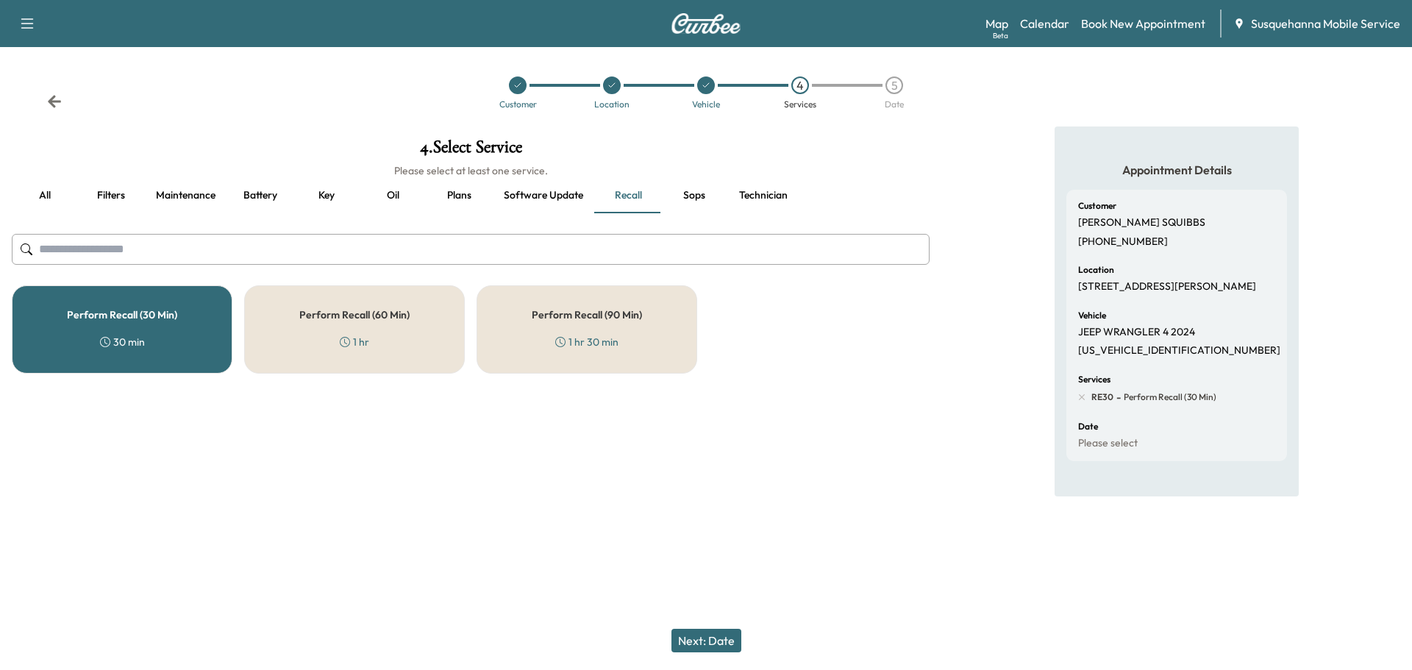
drag, startPoint x: 704, startPoint y: 639, endPoint x: 719, endPoint y: 523, distance: 117.2
click at [719, 524] on div "Support Log Out Map Beta Calendar Book New Appointment Susquehanna Mobile Servi…" at bounding box center [706, 335] width 1412 height 670
click at [755, 197] on button "Technician" at bounding box center [763, 195] width 72 height 35
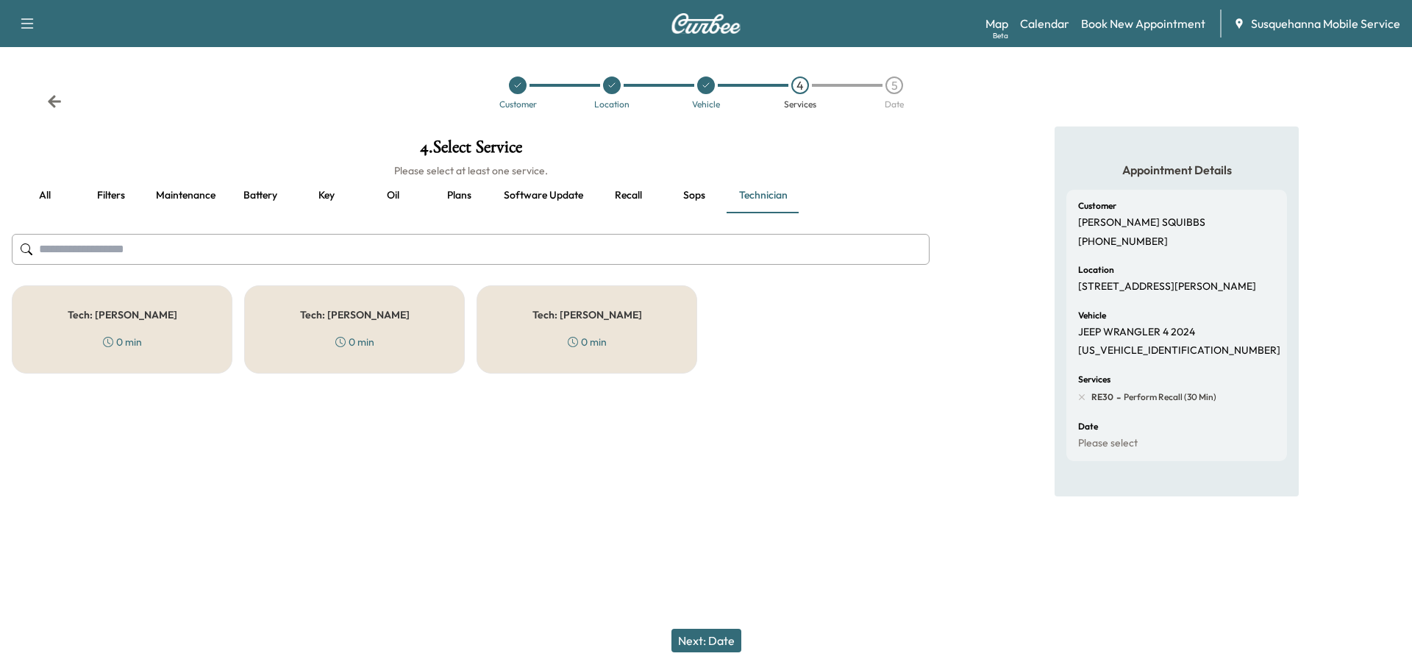
click at [608, 338] on div "Tech: [PERSON_NAME] 0 min" at bounding box center [587, 329] width 221 height 88
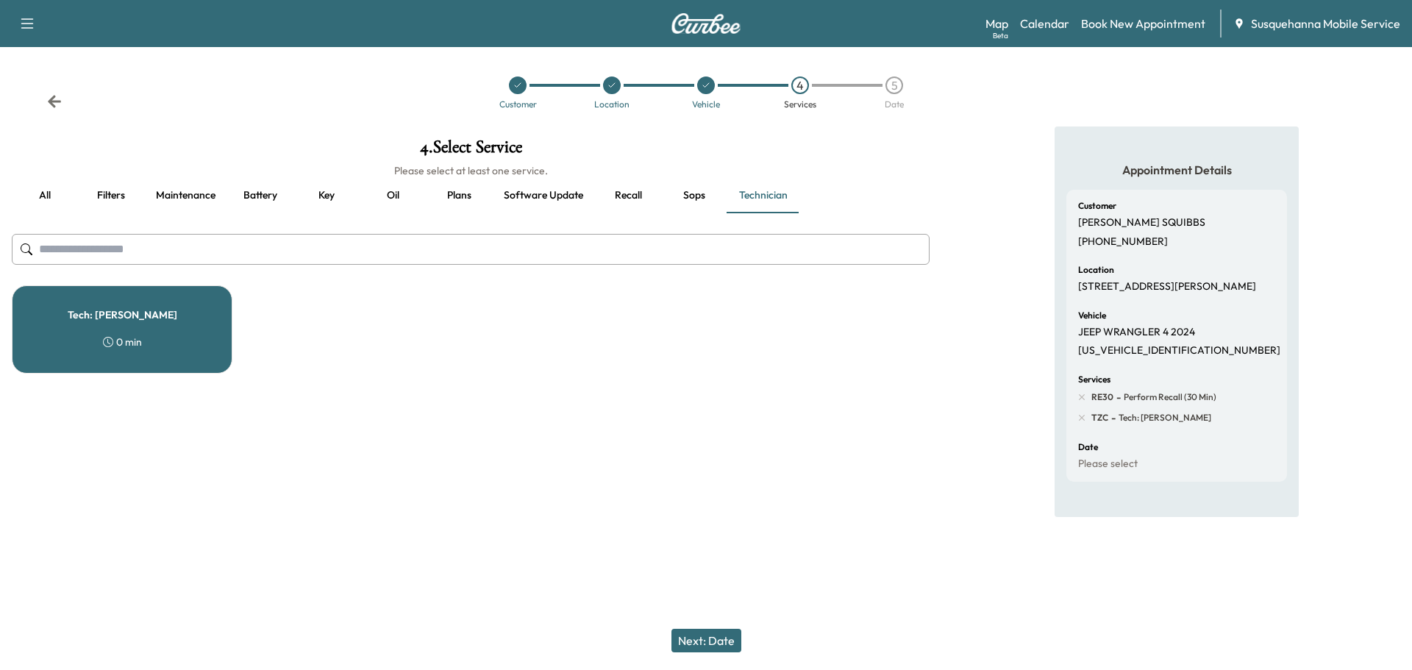
drag, startPoint x: 700, startPoint y: 643, endPoint x: 794, endPoint y: 646, distance: 93.5
click at [702, 643] on button "Next: Date" at bounding box center [707, 641] width 70 height 24
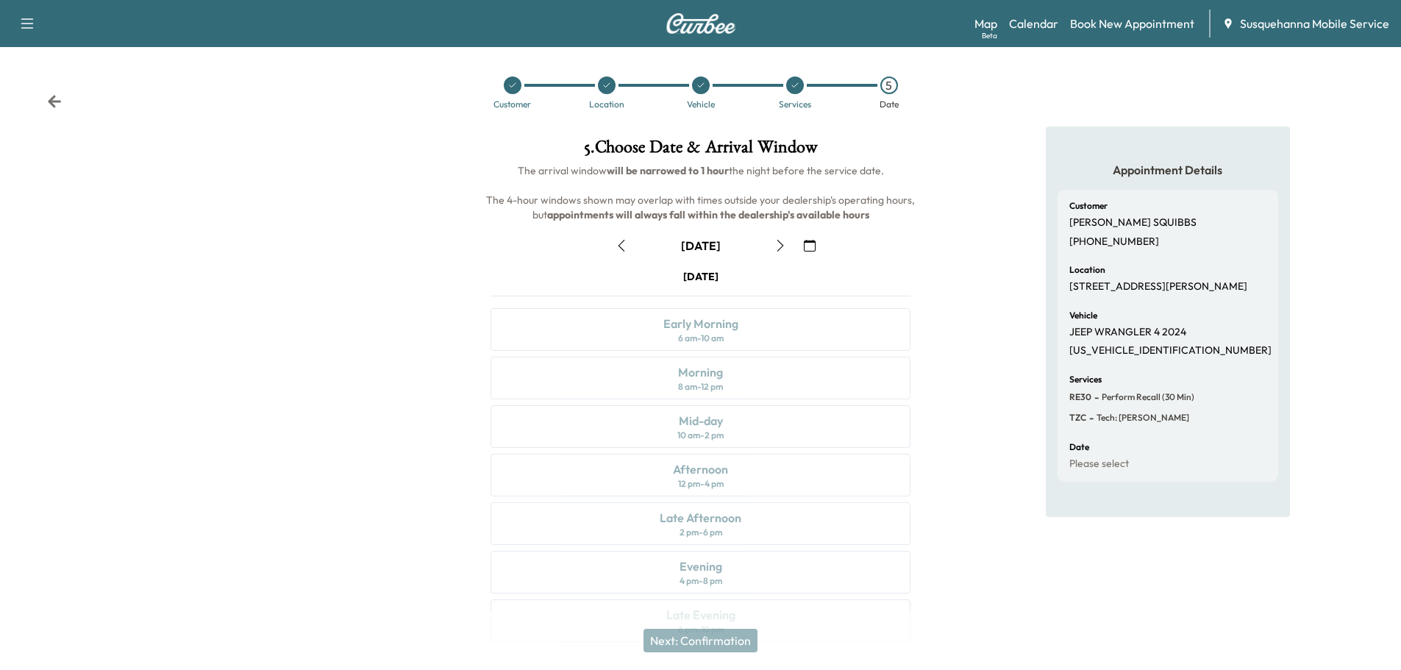
click at [779, 248] on icon "button" at bounding box center [781, 246] width 12 height 12
click at [780, 248] on icon "button" at bounding box center [786, 246] width 12 height 12
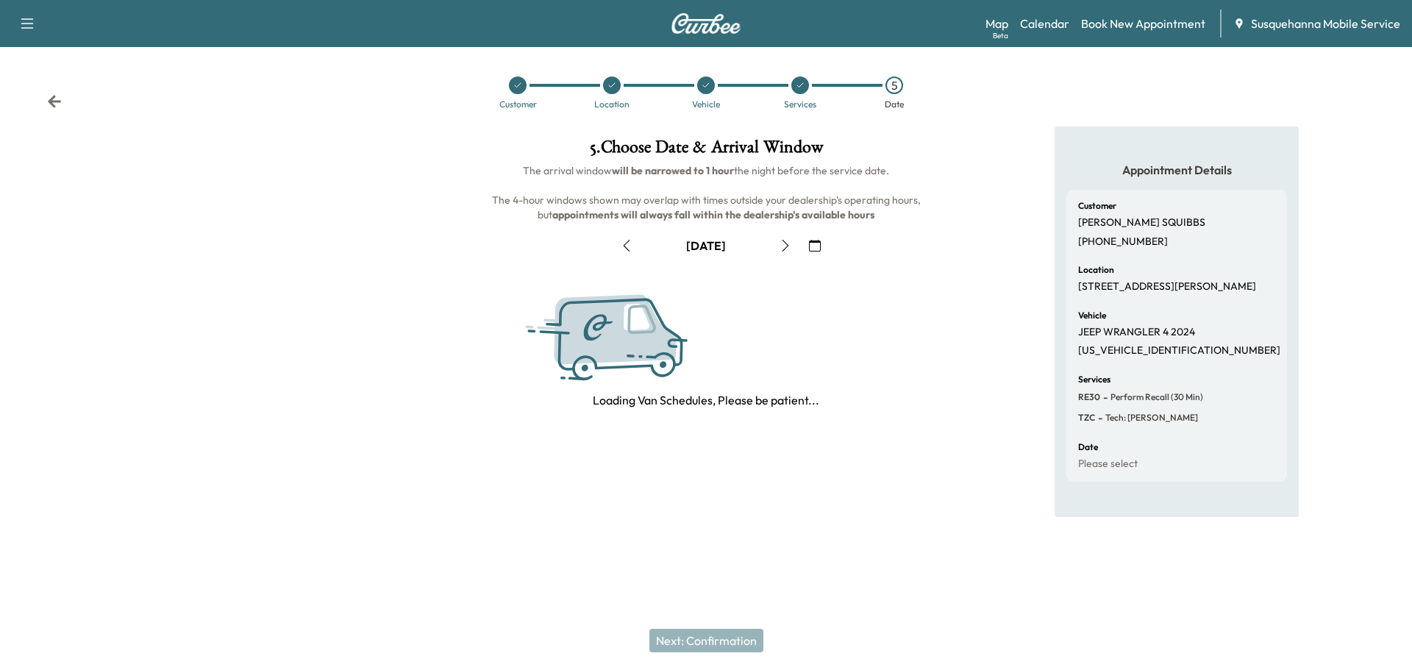
click at [780, 248] on icon "button" at bounding box center [786, 246] width 12 height 12
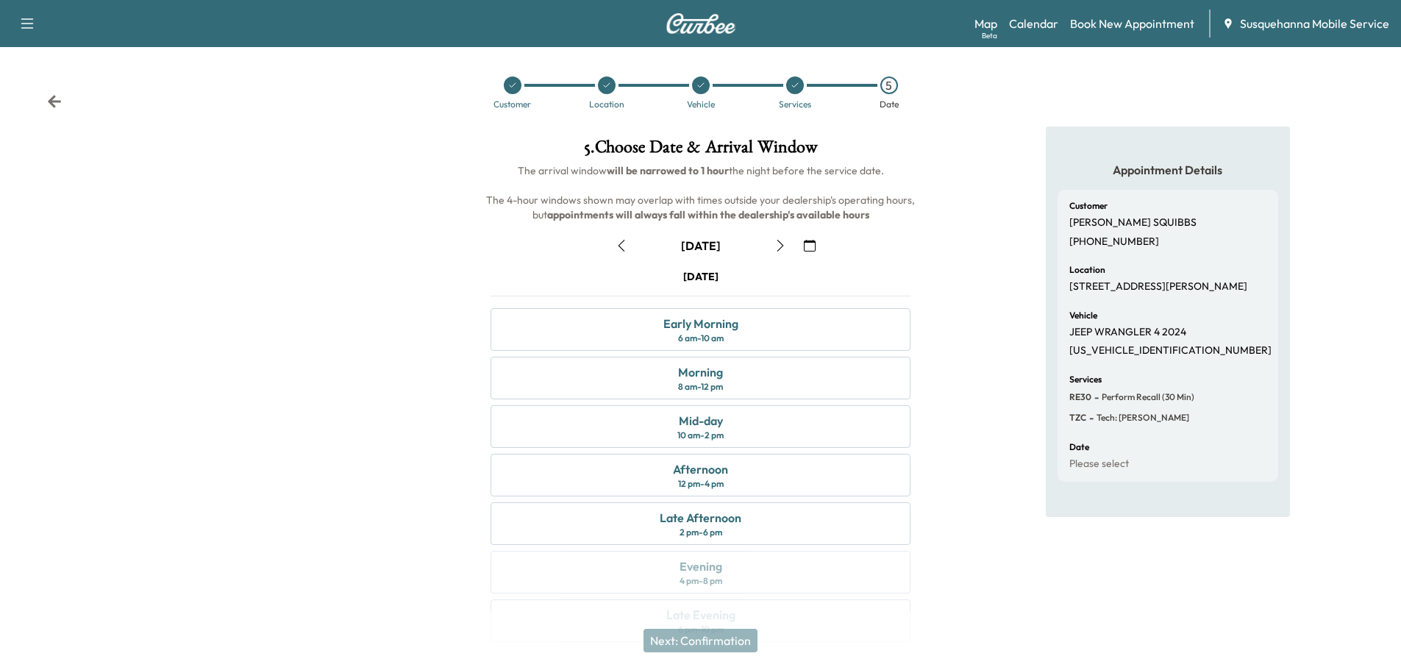
click at [779, 248] on icon "button" at bounding box center [781, 246] width 12 height 12
click at [784, 374] on div "Morning 8 am - 12 pm" at bounding box center [701, 378] width 420 height 43
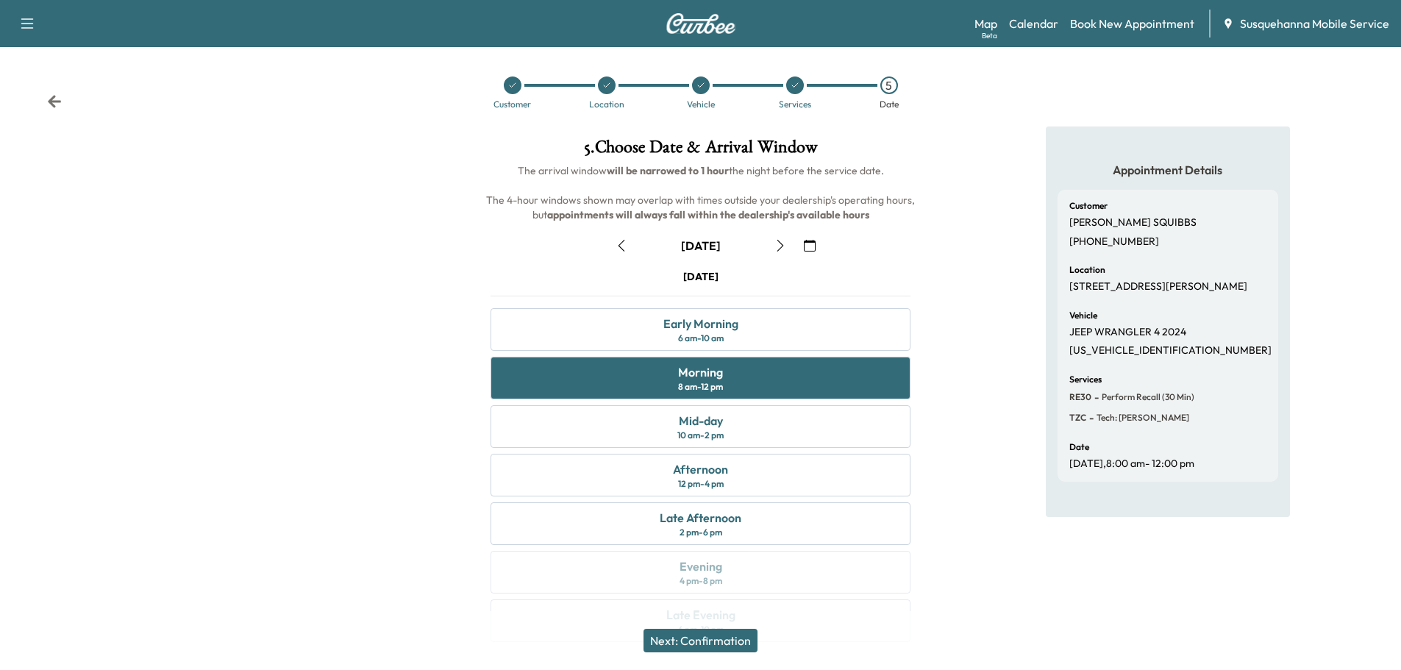
click at [718, 642] on button "Next: Confirmation" at bounding box center [701, 641] width 114 height 24
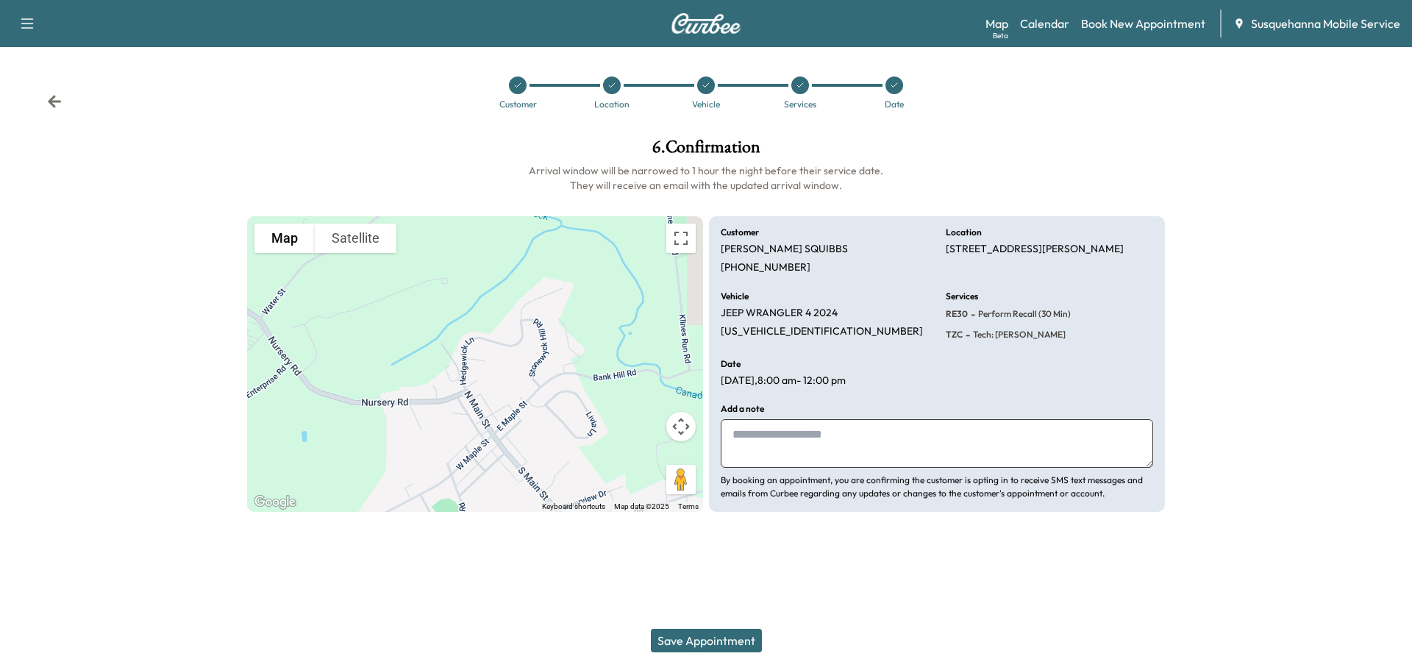
click at [740, 647] on button "Save Appointment" at bounding box center [706, 641] width 111 height 24
